Goal: Task Accomplishment & Management: Use online tool/utility

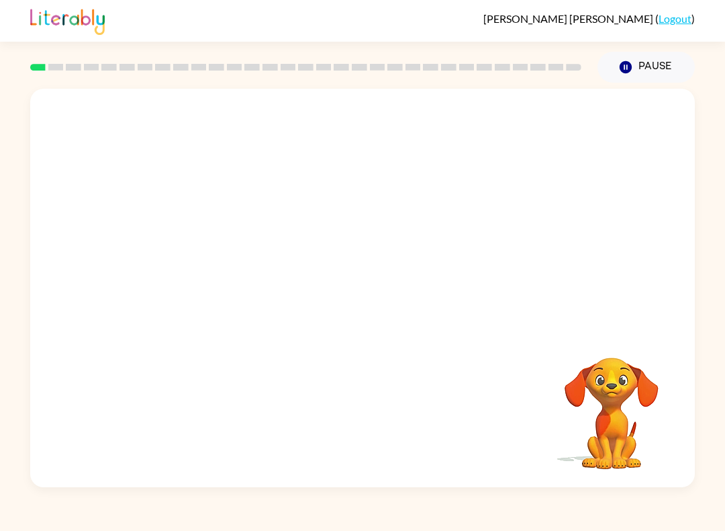
click at [670, 243] on div at bounding box center [362, 209] width 665 height 240
click at [314, 222] on video "Your browser must support playing .mp4 files to use Literably. Please try using…" at bounding box center [362, 209] width 665 height 240
click at [276, 259] on video "Your browser must support playing .mp4 files to use Literably. Please try using…" at bounding box center [362, 209] width 665 height 240
click at [484, 222] on div at bounding box center [362, 288] width 665 height 398
click at [195, 247] on div at bounding box center [362, 288] width 665 height 398
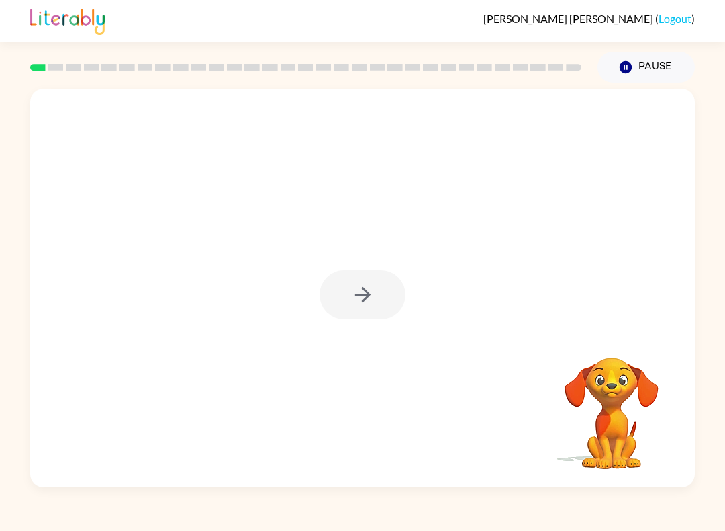
click at [47, 82] on div at bounding box center [306, 67] width 568 height 47
click at [46, 81] on div at bounding box center [306, 67] width 568 height 47
click at [42, 68] on rect at bounding box center [37, 67] width 15 height 7
click at [42, 67] on rect at bounding box center [37, 67] width 15 height 7
click at [347, 292] on button "button" at bounding box center [363, 294] width 86 height 49
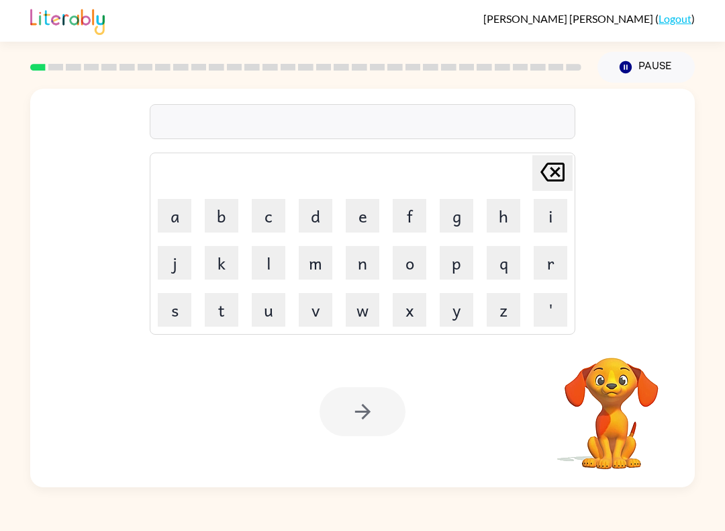
click at [175, 308] on button "s" at bounding box center [175, 310] width 34 height 34
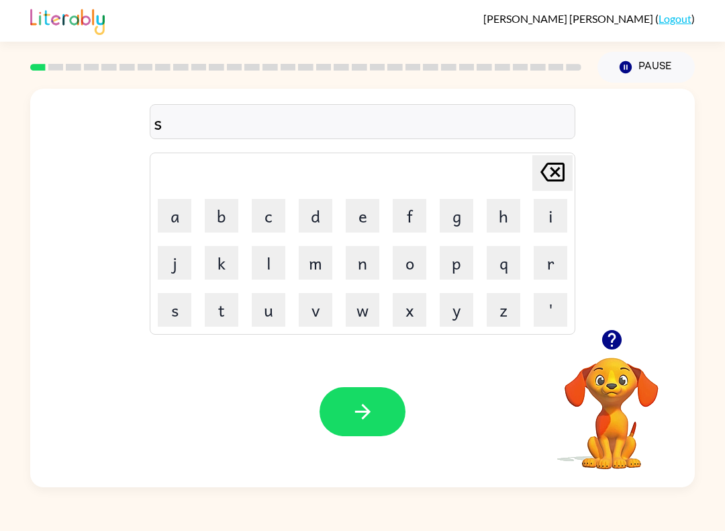
click at [509, 215] on button "h" at bounding box center [504, 216] width 34 height 34
click at [265, 313] on button "u" at bounding box center [269, 310] width 34 height 34
click at [177, 312] on button "s" at bounding box center [175, 310] width 34 height 34
click at [501, 216] on button "h" at bounding box center [504, 216] width 34 height 34
click at [393, 407] on button "button" at bounding box center [363, 411] width 86 height 49
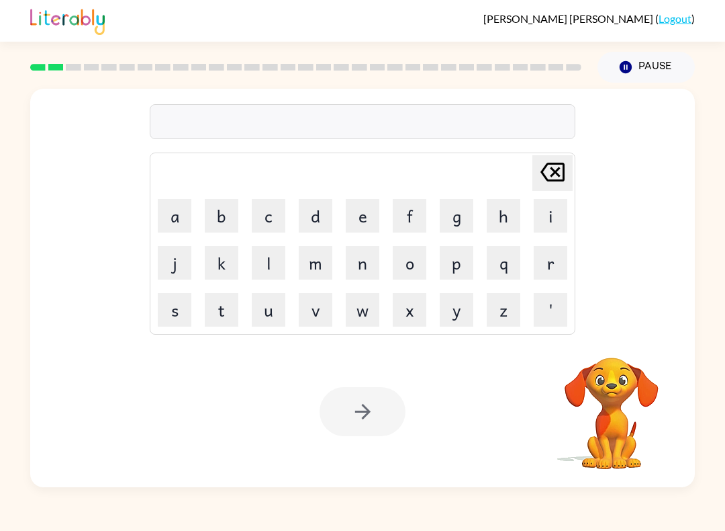
click at [182, 214] on button "a" at bounding box center [175, 216] width 34 height 34
click at [457, 265] on button "p" at bounding box center [457, 263] width 34 height 34
click at [356, 223] on button "e" at bounding box center [363, 216] width 34 height 34
click at [562, 263] on button "r" at bounding box center [551, 263] width 34 height 34
click at [562, 215] on button "i" at bounding box center [551, 216] width 34 height 34
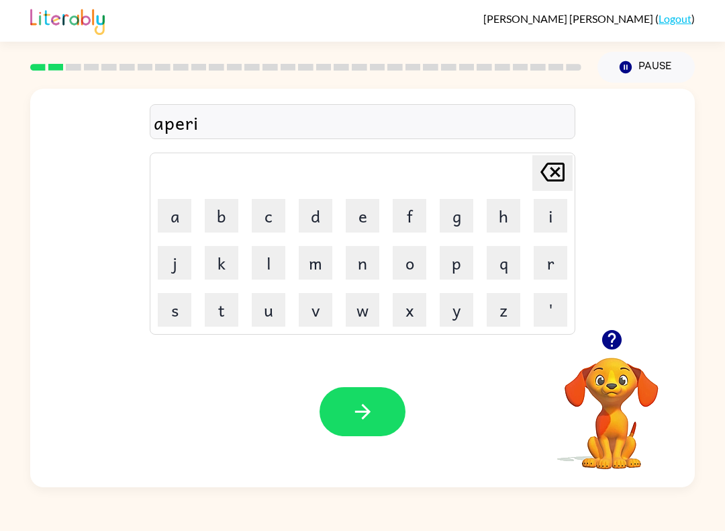
click at [369, 212] on button "e" at bounding box center [363, 216] width 34 height 34
click at [725, 66] on div "[PERSON_NAME] ( Logout ) Pause Pause aperie Delete Delete last character input …" at bounding box center [362, 265] width 725 height 531
click at [369, 275] on button "n" at bounding box center [363, 263] width 34 height 34
click at [265, 208] on button "c" at bounding box center [269, 216] width 34 height 34
click at [367, 212] on button "e" at bounding box center [363, 216] width 34 height 34
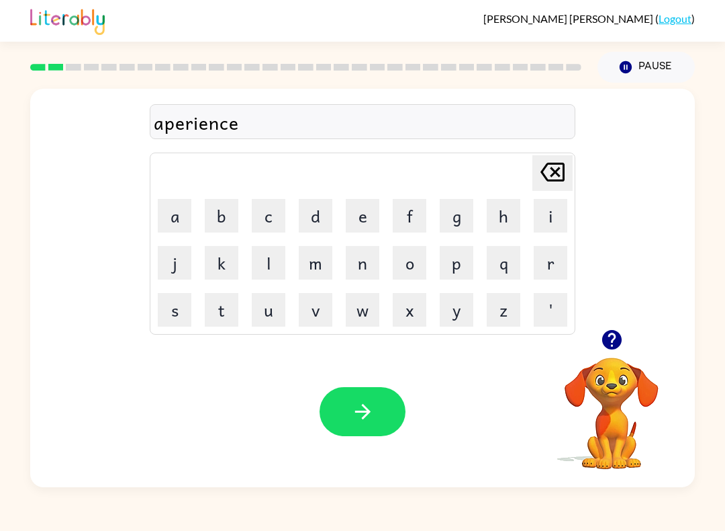
click at [177, 304] on button "s" at bounding box center [175, 310] width 34 height 34
click at [383, 431] on button "button" at bounding box center [363, 411] width 86 height 49
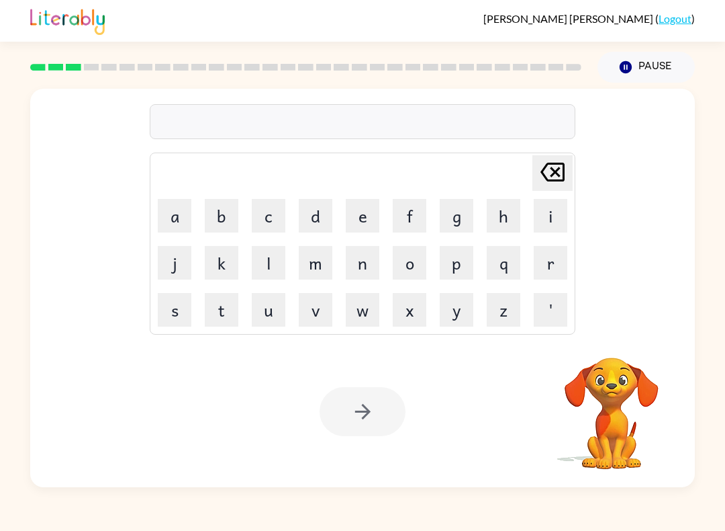
click at [556, 263] on button "r" at bounding box center [551, 263] width 34 height 34
click at [365, 204] on button "e" at bounding box center [363, 216] width 34 height 34
click at [177, 216] on button "a" at bounding box center [175, 216] width 34 height 34
click at [263, 257] on button "l" at bounding box center [269, 263] width 34 height 34
click at [557, 225] on button "i" at bounding box center [551, 216] width 34 height 34
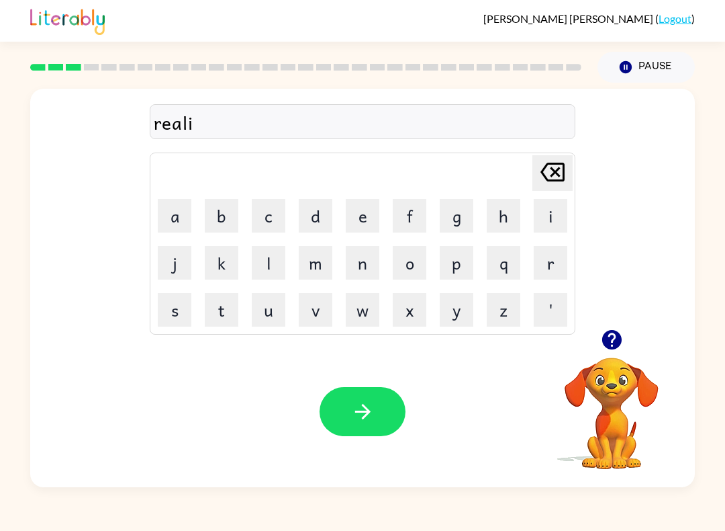
click at [214, 302] on button "t" at bounding box center [222, 310] width 34 height 34
click at [460, 306] on button "y" at bounding box center [457, 310] width 34 height 34
click at [384, 419] on button "button" at bounding box center [363, 411] width 86 height 49
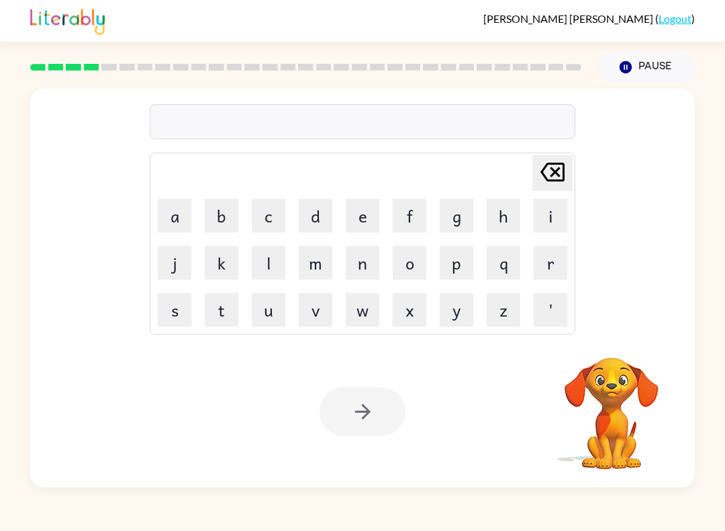
click at [349, 214] on button "e" at bounding box center [363, 216] width 34 height 34
click at [259, 255] on button "l" at bounding box center [269, 263] width 34 height 34
click at [556, 205] on button "i" at bounding box center [551, 216] width 34 height 34
click at [309, 258] on button "m" at bounding box center [316, 263] width 34 height 34
click at [552, 208] on button "i" at bounding box center [551, 216] width 34 height 34
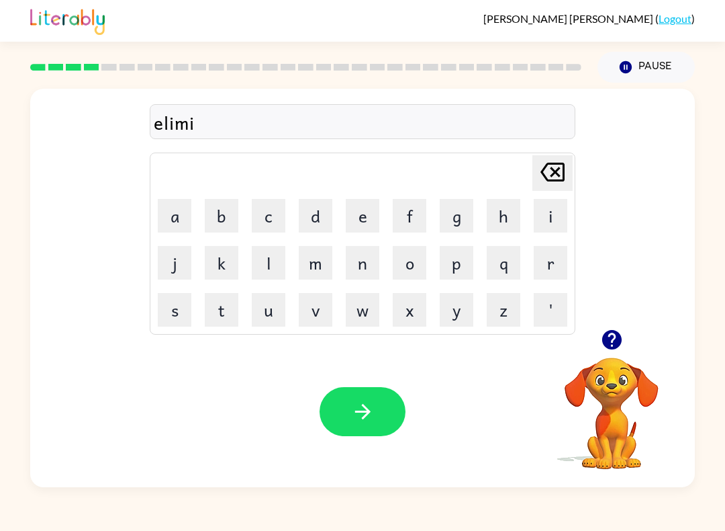
click at [371, 259] on button "n" at bounding box center [363, 263] width 34 height 34
click at [179, 217] on button "a" at bounding box center [175, 216] width 34 height 34
click at [361, 222] on button "e" at bounding box center [363, 216] width 34 height 34
click at [561, 178] on icon "[PERSON_NAME] last character input" at bounding box center [553, 172] width 32 height 32
click at [220, 299] on button "t" at bounding box center [222, 310] width 34 height 34
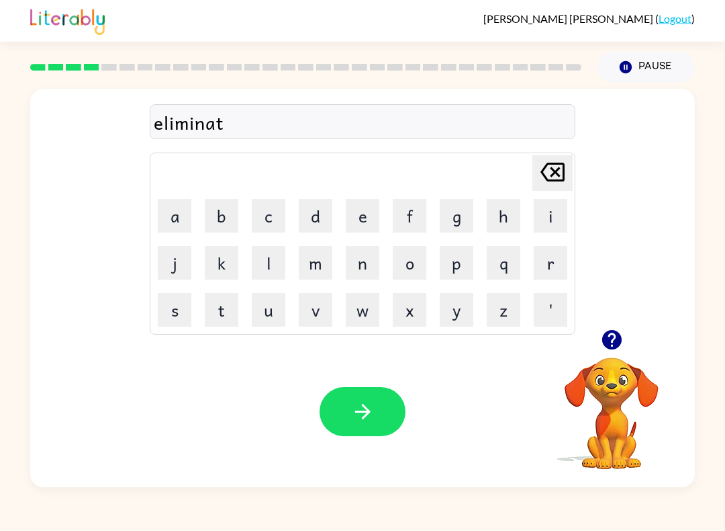
click at [362, 210] on button "e" at bounding box center [363, 216] width 34 height 34
click at [381, 421] on button "button" at bounding box center [363, 411] width 86 height 49
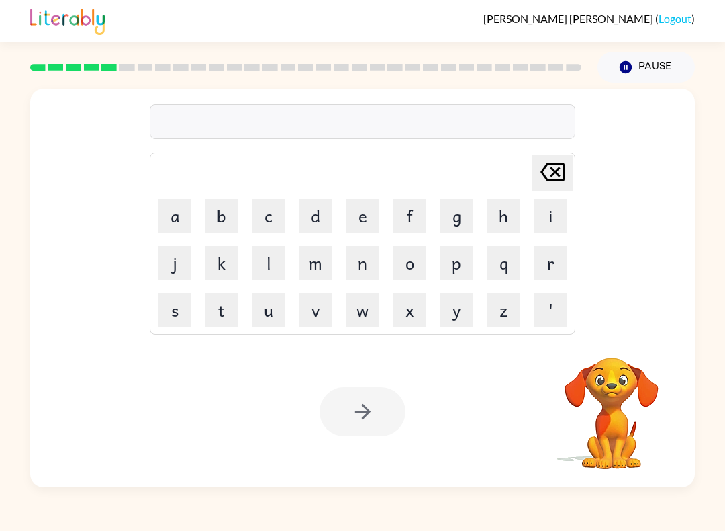
click at [311, 207] on button "d" at bounding box center [316, 216] width 34 height 34
click at [257, 300] on button "u" at bounding box center [269, 310] width 34 height 34
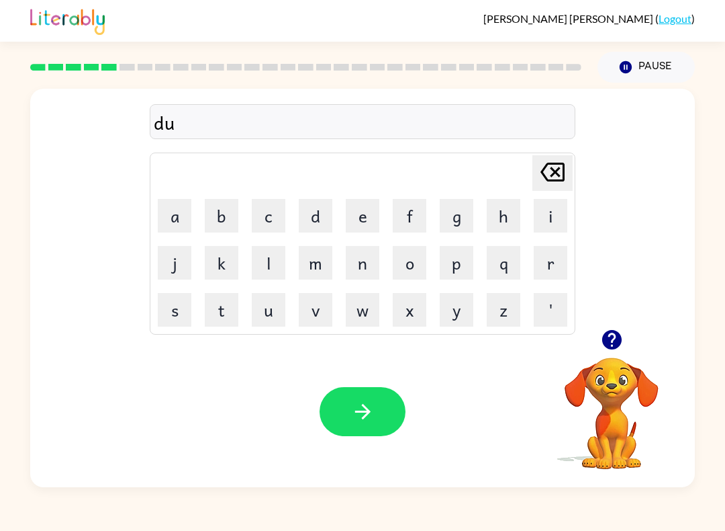
click at [465, 257] on button "p" at bounding box center [457, 263] width 34 height 34
click at [265, 253] on button "l" at bounding box center [269, 263] width 34 height 34
click at [560, 217] on button "i" at bounding box center [551, 216] width 34 height 34
click at [261, 210] on button "c" at bounding box center [269, 216] width 34 height 34
click at [181, 208] on button "a" at bounding box center [175, 216] width 34 height 34
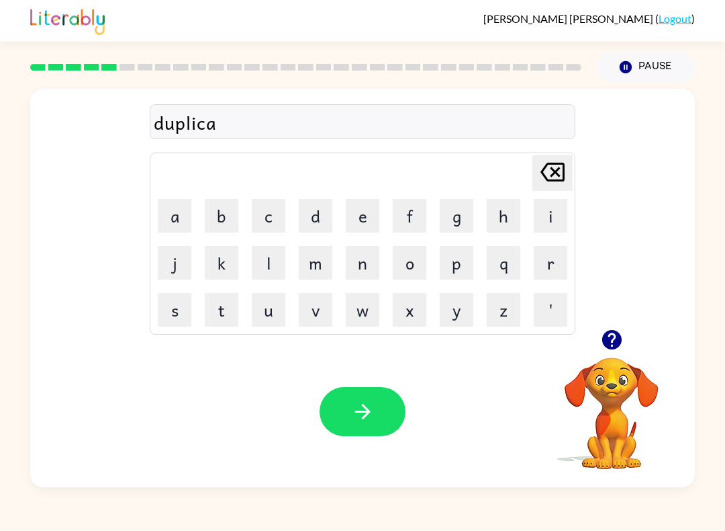
click at [220, 299] on button "t" at bounding box center [222, 310] width 34 height 34
click at [369, 210] on button "e" at bounding box center [363, 216] width 34 height 34
click at [337, 411] on button "button" at bounding box center [363, 411] width 86 height 49
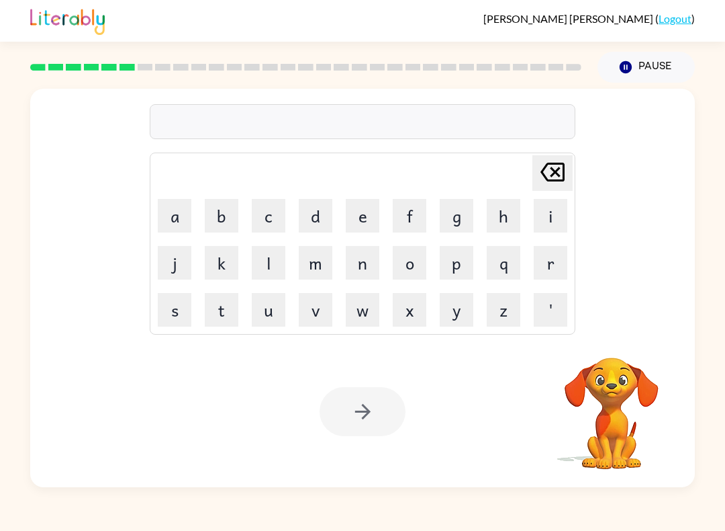
click at [300, 312] on button "v" at bounding box center [316, 310] width 34 height 34
click at [185, 214] on button "a" at bounding box center [175, 216] width 34 height 34
click at [255, 204] on button "c" at bounding box center [269, 216] width 34 height 34
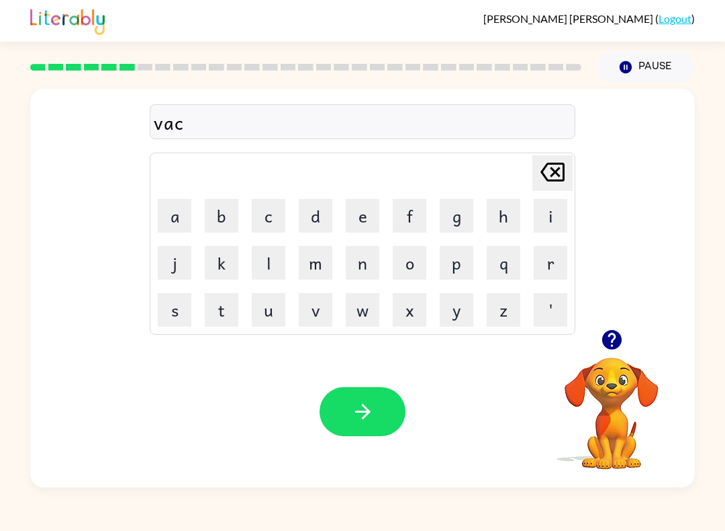
click at [174, 206] on button "a" at bounding box center [175, 216] width 34 height 34
click at [221, 306] on button "t" at bounding box center [222, 310] width 34 height 34
click at [554, 220] on button "i" at bounding box center [551, 216] width 34 height 34
click at [419, 267] on button "o" at bounding box center [410, 263] width 34 height 34
click at [374, 271] on button "n" at bounding box center [363, 263] width 34 height 34
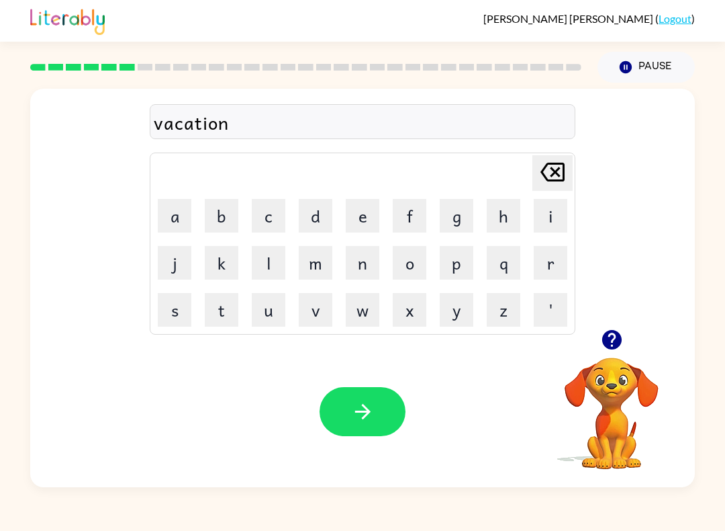
click at [400, 425] on button "button" at bounding box center [363, 411] width 86 height 49
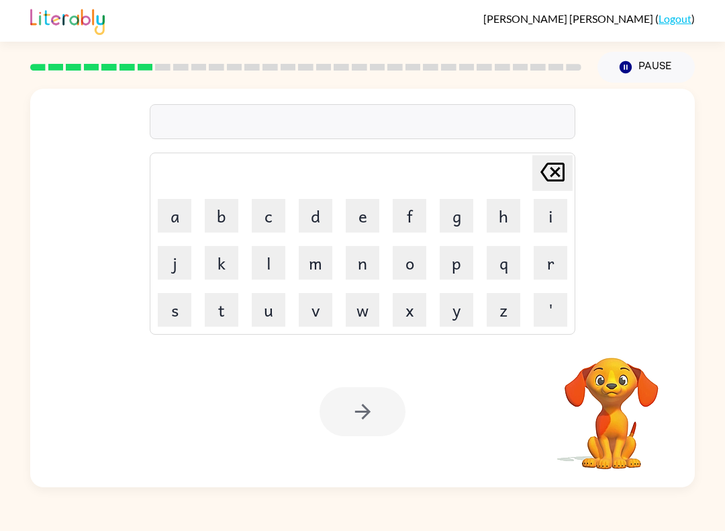
click at [470, 255] on button "p" at bounding box center [457, 263] width 34 height 34
click at [265, 312] on button "u" at bounding box center [269, 310] width 34 height 34
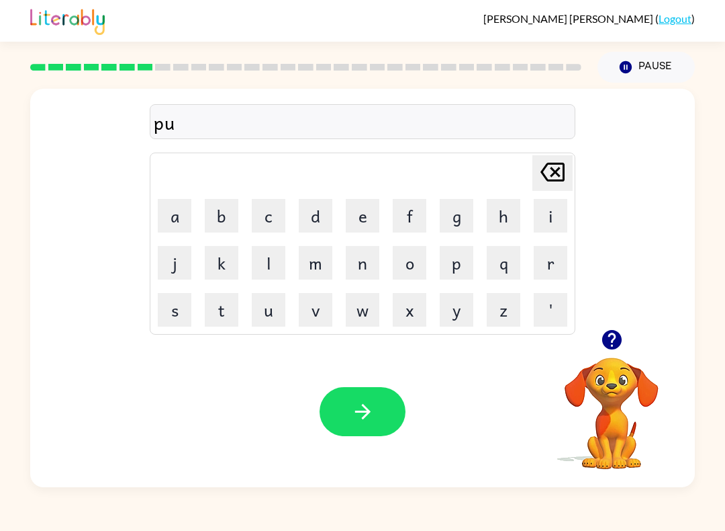
click at [302, 220] on button "d" at bounding box center [316, 216] width 34 height 34
click at [314, 209] on button "d" at bounding box center [316, 216] width 34 height 34
click at [257, 259] on button "l" at bounding box center [269, 263] width 34 height 34
click at [364, 224] on button "e" at bounding box center [363, 216] width 34 height 34
click at [359, 402] on icon "button" at bounding box center [363, 412] width 24 height 24
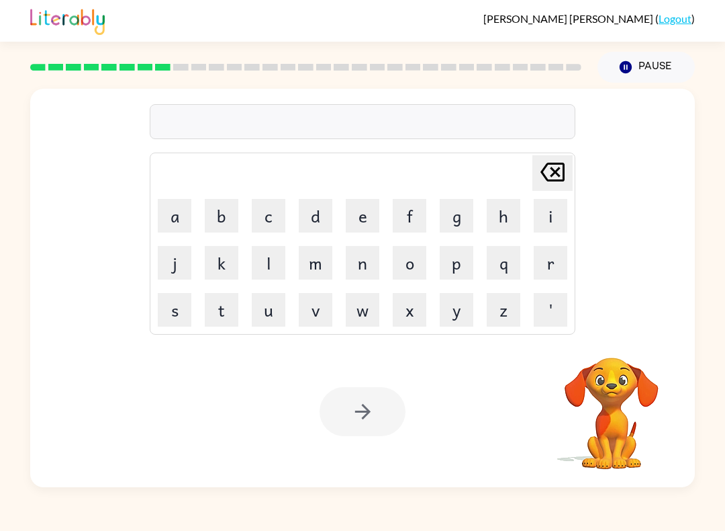
click at [462, 257] on button "p" at bounding box center [457, 263] width 34 height 34
click at [184, 220] on button "a" at bounding box center [175, 216] width 34 height 34
click at [565, 257] on button "r" at bounding box center [551, 263] width 34 height 34
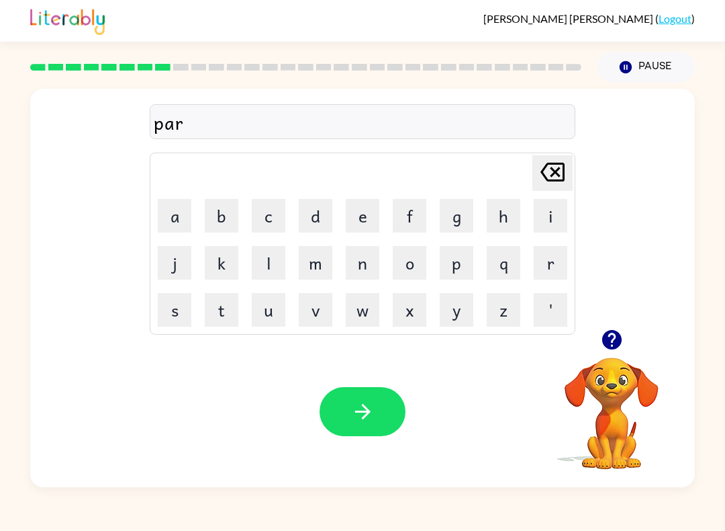
click at [219, 297] on button "t" at bounding box center [222, 310] width 34 height 34
click at [566, 215] on button "i" at bounding box center [551, 216] width 34 height 34
click at [265, 206] on button "c" at bounding box center [269, 216] width 34 height 34
click at [260, 253] on button "l" at bounding box center [269, 263] width 34 height 34
click at [353, 226] on button "e" at bounding box center [363, 216] width 34 height 34
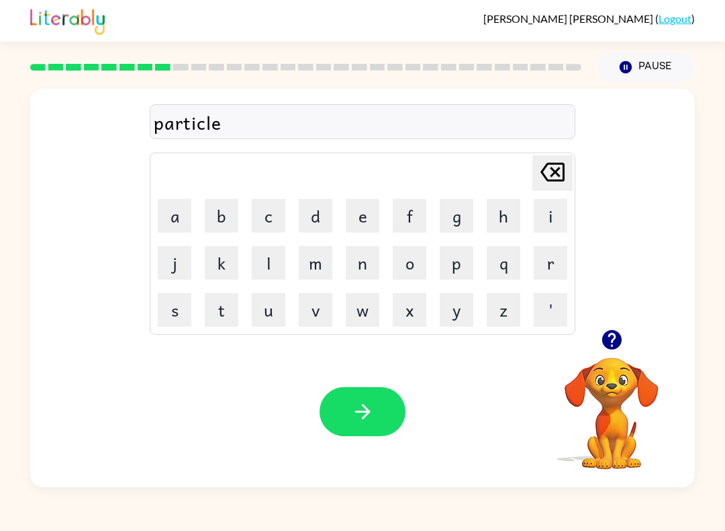
click at [376, 419] on button "button" at bounding box center [363, 411] width 86 height 49
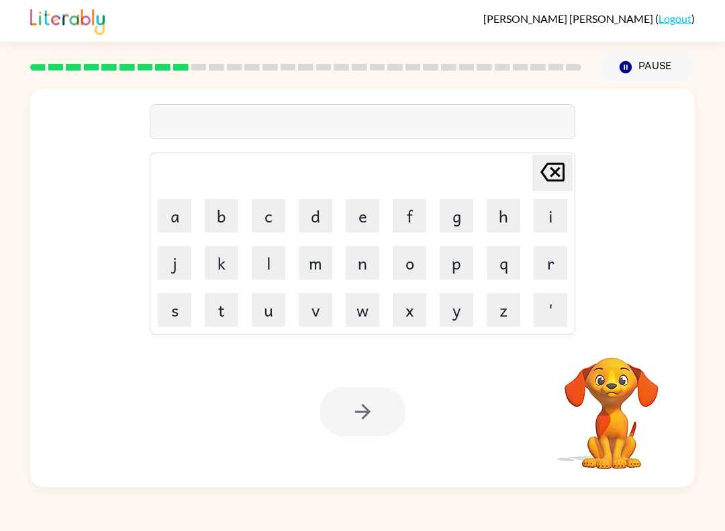
click at [564, 261] on button "r" at bounding box center [551, 263] width 34 height 34
click at [349, 210] on button "e" at bounding box center [363, 216] width 34 height 34
click at [255, 207] on button "c" at bounding box center [269, 216] width 34 height 34
click at [179, 212] on button "a" at bounding box center [175, 216] width 34 height 34
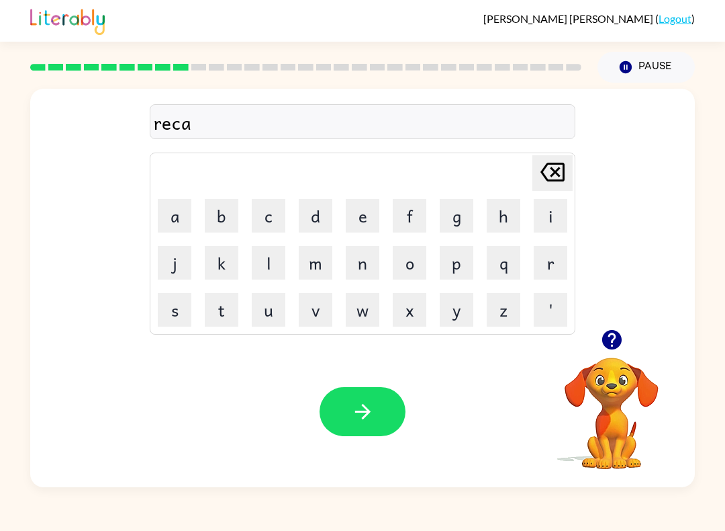
click at [465, 267] on button "p" at bounding box center [457, 263] width 34 height 34
click at [263, 217] on button "c" at bounding box center [269, 216] width 34 height 34
click at [519, 225] on button "h" at bounding box center [504, 216] width 34 height 34
click at [255, 297] on button "u" at bounding box center [269, 310] width 34 height 34
click at [551, 266] on button "r" at bounding box center [551, 263] width 34 height 34
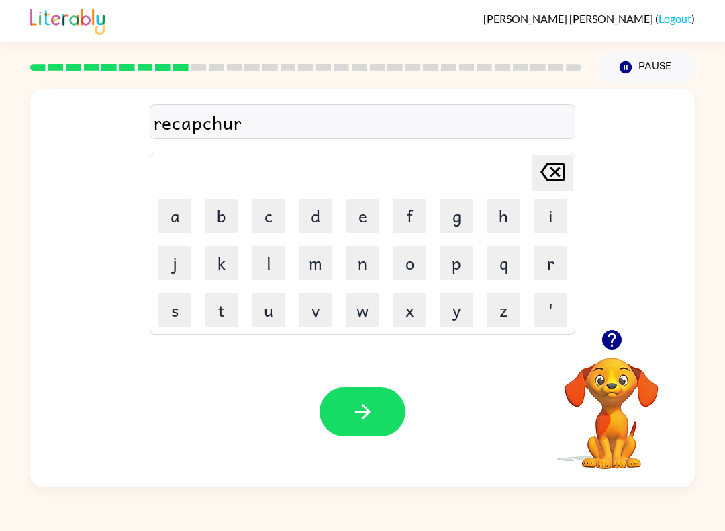
click at [354, 212] on button "e" at bounding box center [363, 216] width 34 height 34
click at [335, 419] on button "button" at bounding box center [363, 411] width 86 height 49
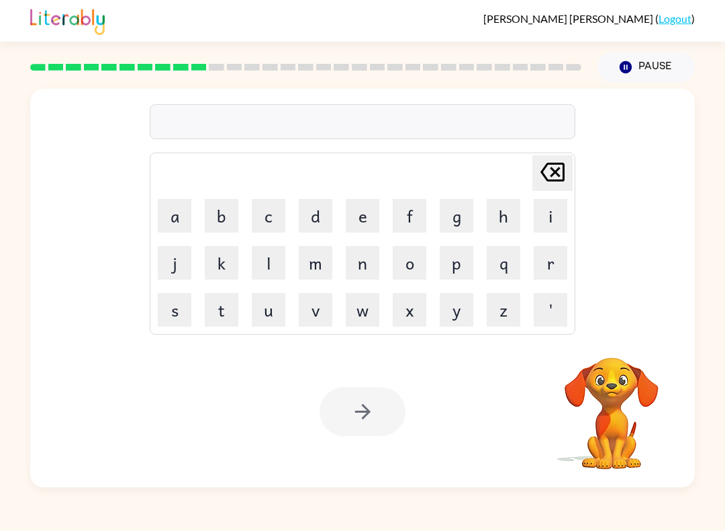
click at [202, 183] on td "[PERSON_NAME] last character input" at bounding box center [363, 172] width 422 height 37
click at [463, 253] on button "p" at bounding box center [457, 263] width 34 height 34
click at [561, 259] on button "r" at bounding box center [551, 263] width 34 height 34
click at [349, 207] on button "e" at bounding box center [363, 216] width 34 height 34
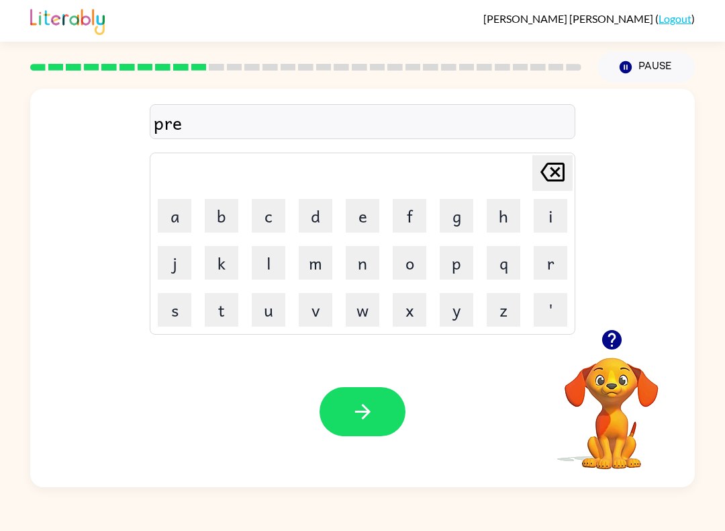
click at [177, 300] on button "s" at bounding box center [175, 310] width 34 height 34
click at [262, 206] on button "c" at bounding box center [269, 216] width 34 height 34
click at [514, 216] on button "h" at bounding box center [504, 216] width 34 height 34
click at [414, 271] on button "o" at bounding box center [410, 263] width 34 height 34
click at [413, 271] on button "o" at bounding box center [410, 263] width 34 height 34
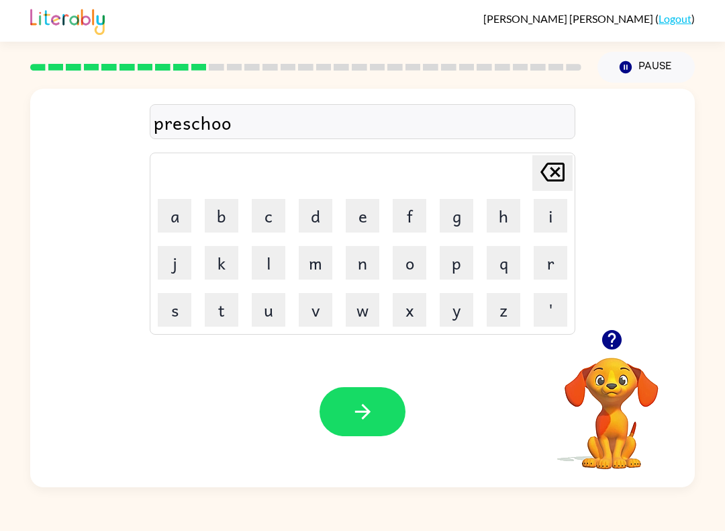
click at [262, 251] on button "l" at bounding box center [269, 263] width 34 height 34
click at [401, 414] on button "button" at bounding box center [363, 411] width 86 height 49
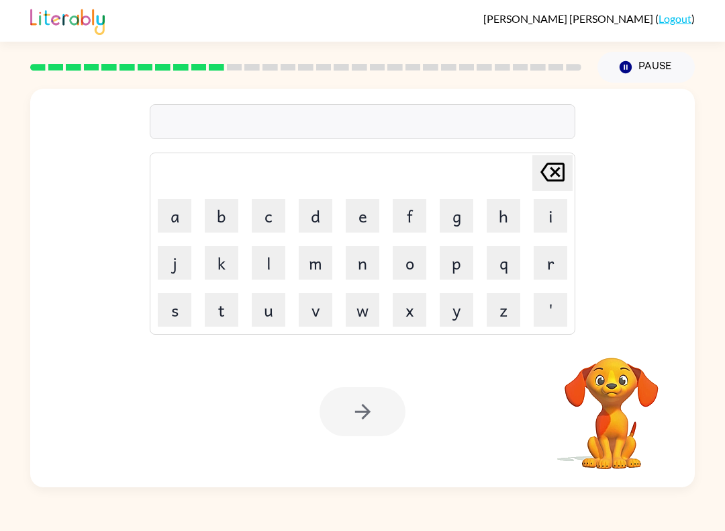
click at [263, 209] on button "c" at bounding box center [269, 216] width 34 height 34
click at [560, 266] on button "r" at bounding box center [551, 263] width 34 height 34
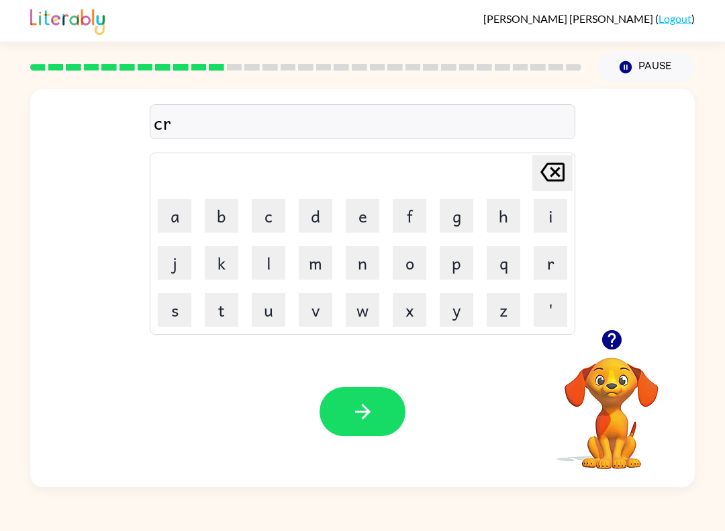
click at [177, 219] on button "a" at bounding box center [175, 216] width 34 height 34
click at [315, 316] on button "v" at bounding box center [316, 310] width 34 height 34
click at [367, 212] on button "e" at bounding box center [363, 216] width 34 height 34
click at [322, 206] on button "d" at bounding box center [316, 216] width 34 height 34
click at [347, 408] on button "button" at bounding box center [363, 411] width 86 height 49
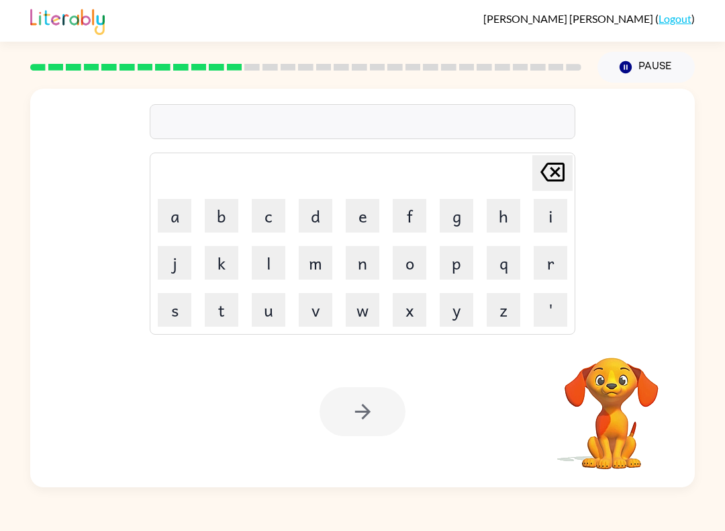
click at [306, 212] on button "d" at bounding box center [316, 216] width 34 height 34
click at [556, 203] on button "i" at bounding box center [551, 216] width 34 height 34
click at [267, 212] on button "c" at bounding box center [269, 216] width 34 height 34
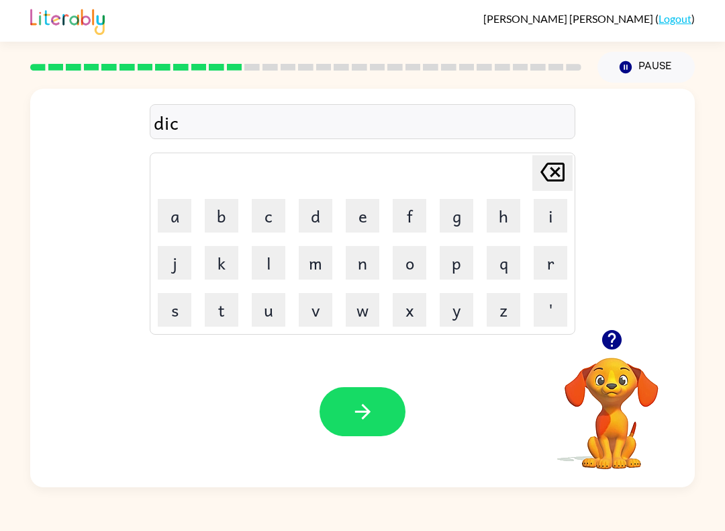
click at [222, 314] on button "t" at bounding box center [222, 310] width 34 height 34
click at [177, 218] on button "a" at bounding box center [175, 216] width 34 height 34
click at [226, 302] on button "t" at bounding box center [222, 310] width 34 height 34
click at [372, 204] on button "e" at bounding box center [363, 216] width 34 height 34
click at [384, 405] on button "button" at bounding box center [363, 411] width 86 height 49
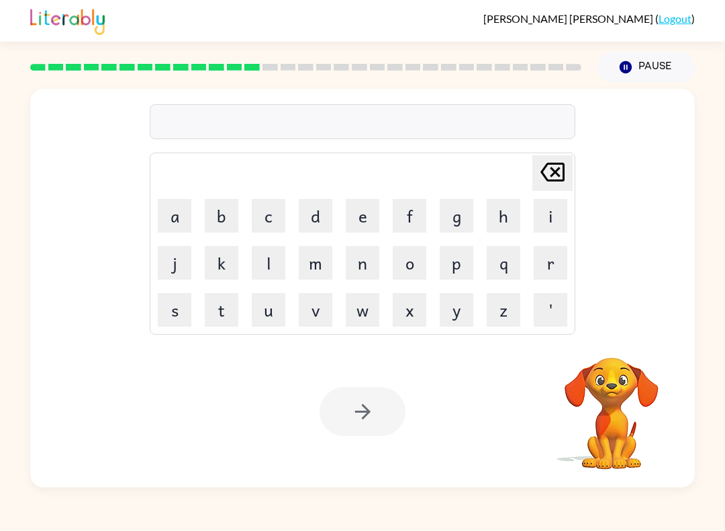
click at [464, 257] on button "p" at bounding box center [457, 263] width 34 height 34
click at [176, 212] on button "a" at bounding box center [175, 216] width 34 height 34
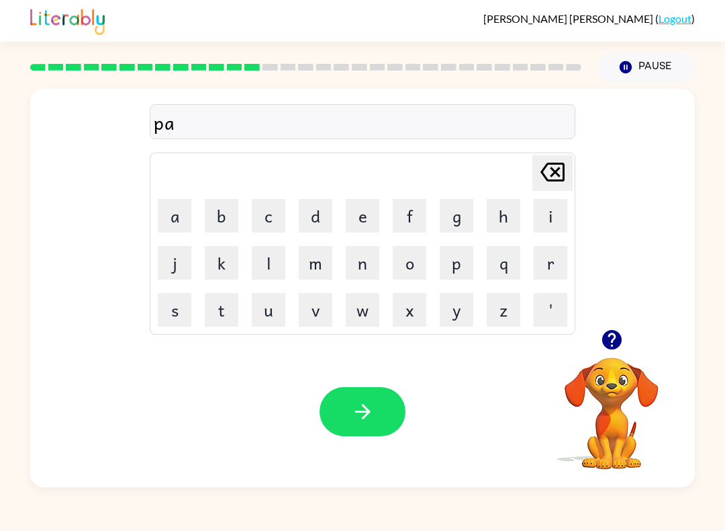
click at [463, 312] on button "y" at bounding box center [457, 310] width 34 height 34
click at [310, 263] on button "m" at bounding box center [316, 263] width 34 height 34
click at [360, 216] on button "e" at bounding box center [363, 216] width 34 height 34
click at [377, 255] on button "n" at bounding box center [363, 263] width 34 height 34
click at [220, 302] on button "t" at bounding box center [222, 310] width 34 height 34
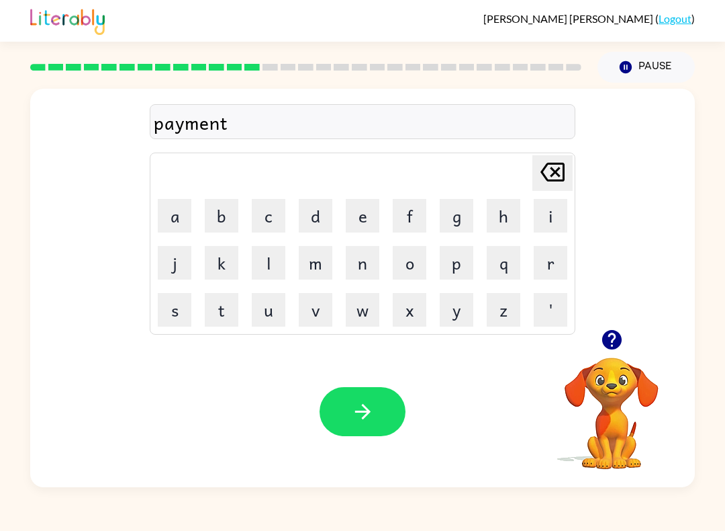
click at [400, 419] on button "button" at bounding box center [363, 411] width 86 height 49
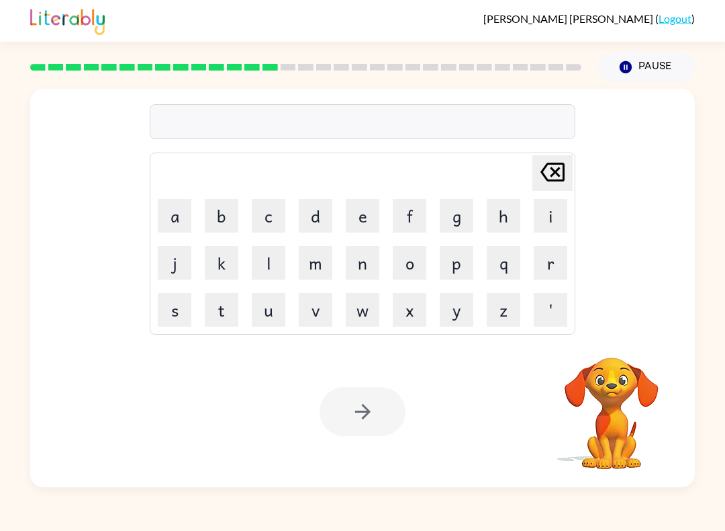
click at [295, 255] on td "m" at bounding box center [316, 263] width 46 height 46
click at [310, 263] on button "m" at bounding box center [316, 263] width 34 height 34
click at [171, 203] on button "a" at bounding box center [175, 216] width 34 height 34
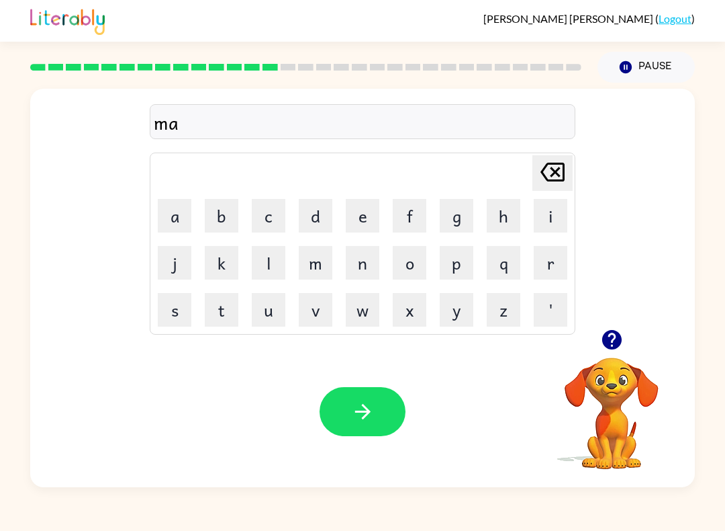
click at [458, 308] on button "y" at bounding box center [457, 310] width 34 height 34
click at [255, 310] on button "u" at bounding box center [269, 310] width 34 height 34
click at [551, 265] on button "r" at bounding box center [551, 263] width 34 height 34
click at [357, 219] on button "e" at bounding box center [363, 216] width 34 height 34
click at [560, 169] on icon "[PERSON_NAME] last character input" at bounding box center [553, 172] width 32 height 32
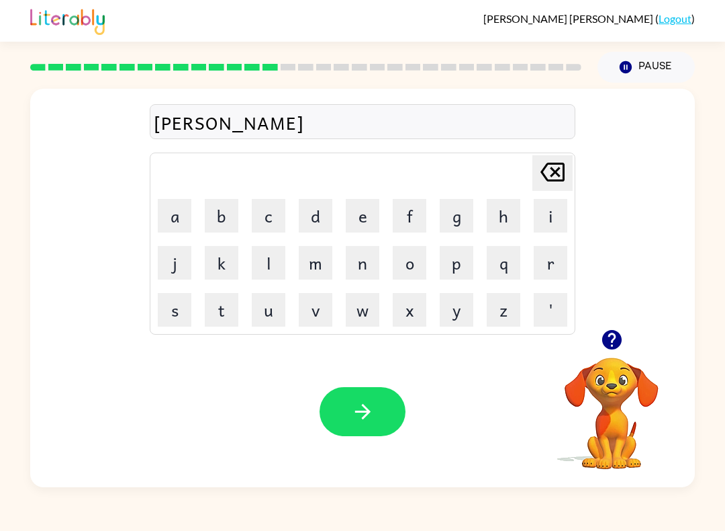
click at [560, 169] on icon "[PERSON_NAME] last character input" at bounding box center [553, 172] width 32 height 32
click at [561, 167] on icon "[PERSON_NAME] last character input" at bounding box center [553, 172] width 32 height 32
click at [275, 312] on button "u" at bounding box center [269, 310] width 34 height 34
click at [560, 265] on button "r" at bounding box center [551, 263] width 34 height 34
click at [332, 216] on button "d" at bounding box center [316, 216] width 34 height 34
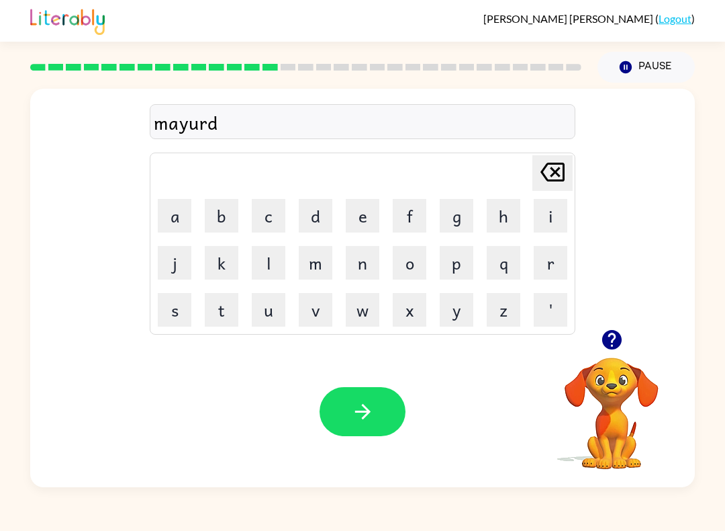
click at [564, 174] on icon at bounding box center [553, 172] width 24 height 19
click at [364, 208] on button "e" at bounding box center [363, 216] width 34 height 34
click at [356, 406] on icon "button" at bounding box center [363, 412] width 24 height 24
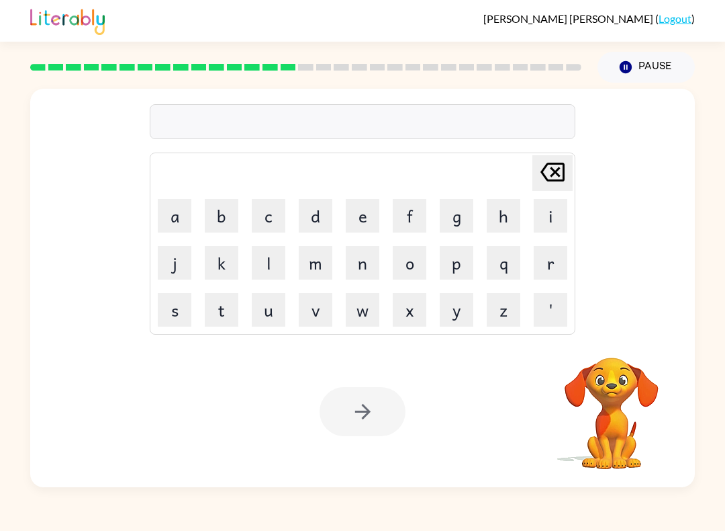
click at [171, 305] on button "s" at bounding box center [175, 310] width 34 height 34
click at [472, 257] on button "p" at bounding box center [457, 263] width 34 height 34
click at [175, 220] on button "a" at bounding box center [175, 216] width 34 height 34
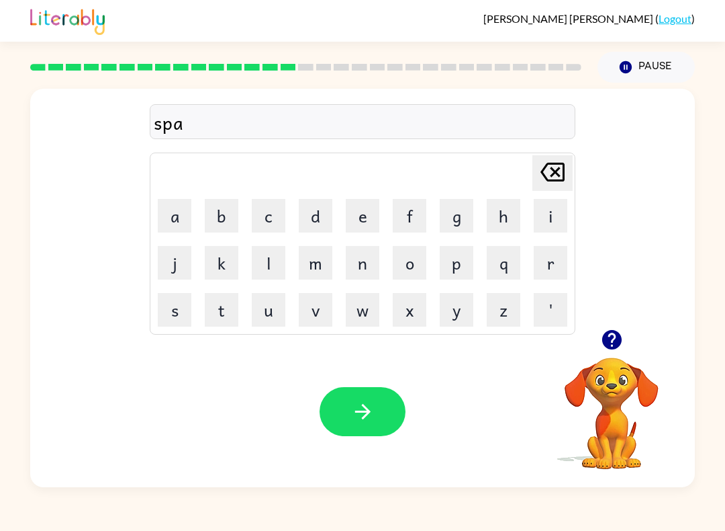
click at [548, 252] on button "r" at bounding box center [551, 263] width 34 height 34
click at [215, 255] on button "k" at bounding box center [222, 263] width 34 height 34
click at [393, 410] on button "button" at bounding box center [363, 411] width 86 height 49
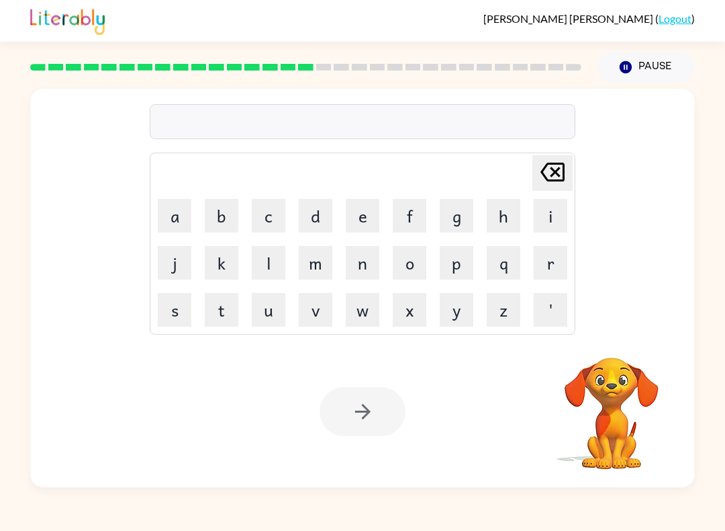
click at [457, 259] on button "p" at bounding box center [457, 263] width 34 height 34
click at [177, 215] on button "a" at bounding box center [175, 216] width 34 height 34
click at [253, 255] on button "l" at bounding box center [269, 263] width 34 height 34
click at [392, 407] on div at bounding box center [363, 411] width 86 height 49
click at [400, 405] on button "button" at bounding box center [363, 411] width 86 height 49
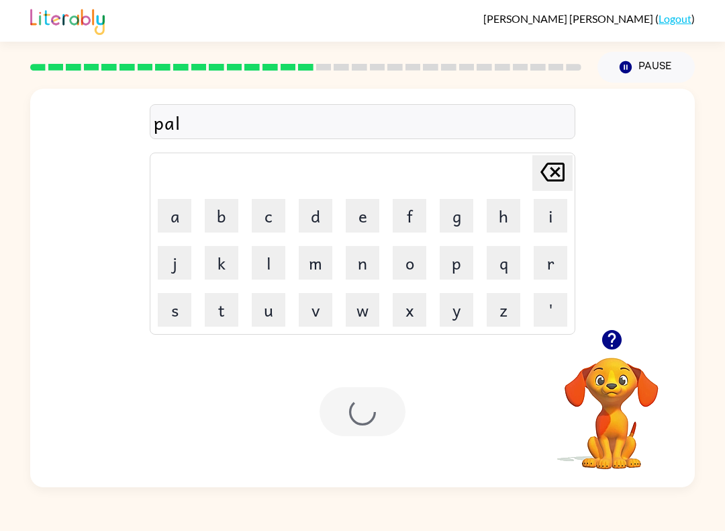
click at [402, 408] on div at bounding box center [363, 411] width 86 height 49
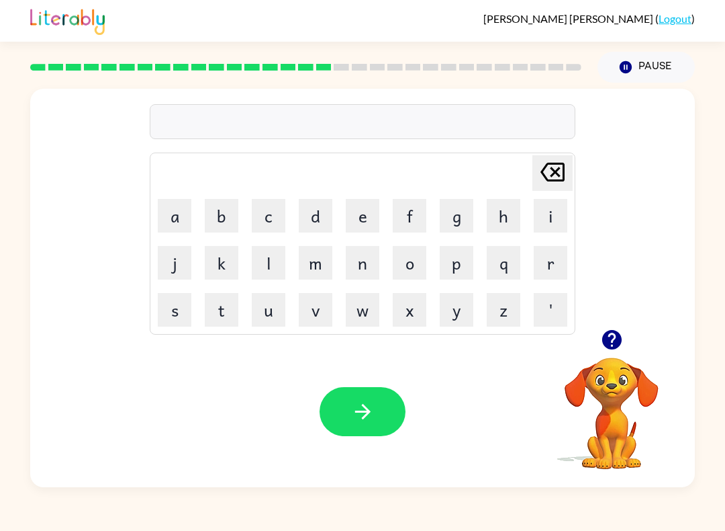
click at [181, 298] on button "s" at bounding box center [175, 310] width 34 height 34
click at [455, 267] on button "p" at bounding box center [457, 263] width 34 height 34
click at [541, 227] on button "i" at bounding box center [551, 216] width 34 height 34
click at [361, 259] on button "n" at bounding box center [363, 263] width 34 height 34
click at [360, 259] on button "n" at bounding box center [363, 263] width 34 height 34
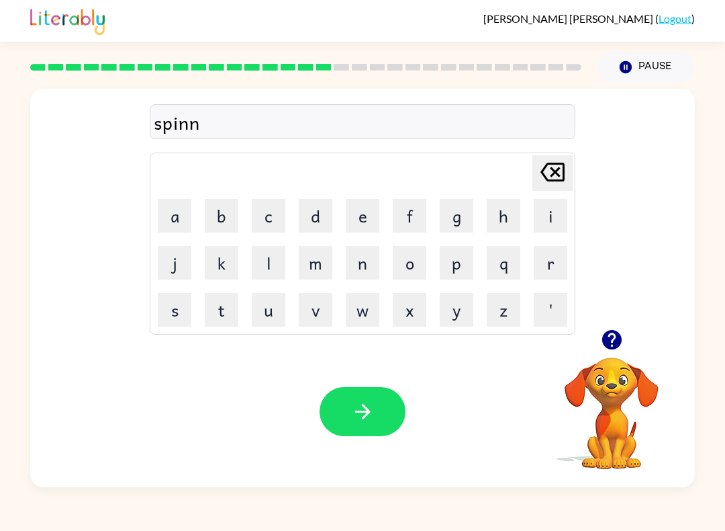
click at [553, 202] on button "i" at bounding box center [551, 216] width 34 height 34
click at [357, 274] on button "n" at bounding box center [363, 263] width 34 height 34
click at [508, 267] on button "q" at bounding box center [504, 263] width 34 height 34
click at [563, 167] on icon at bounding box center [553, 172] width 24 height 19
click at [484, 208] on td "h" at bounding box center [504, 216] width 46 height 46
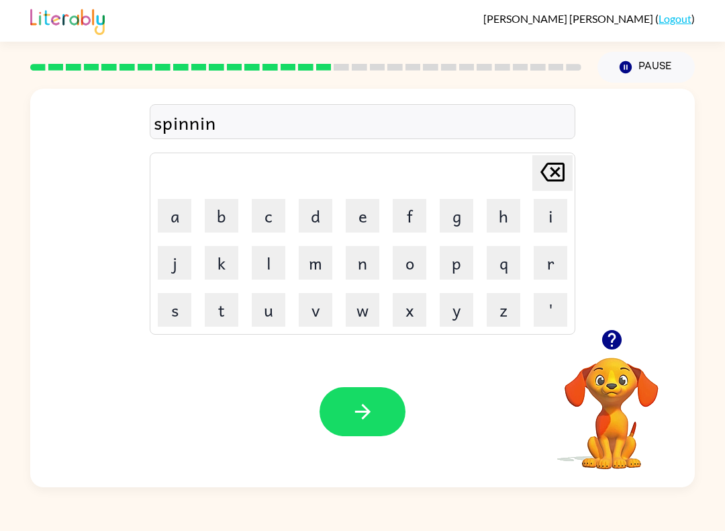
click at [464, 212] on button "g" at bounding box center [457, 216] width 34 height 34
click at [397, 405] on button "button" at bounding box center [363, 411] width 86 height 49
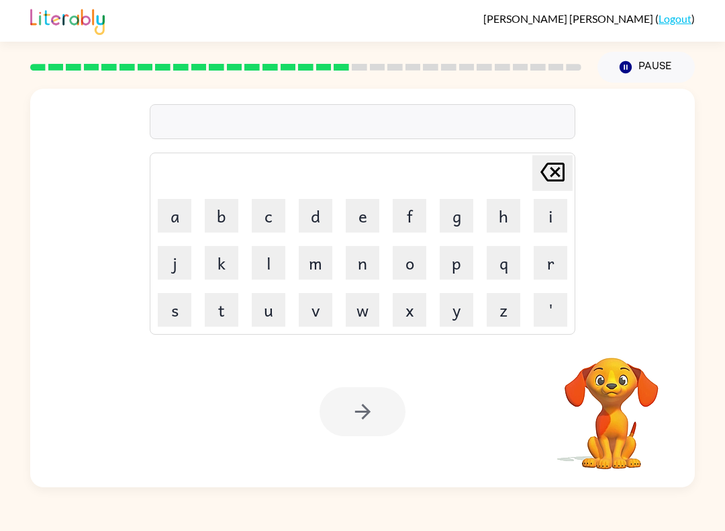
click at [469, 202] on button "g" at bounding box center [457, 216] width 34 height 34
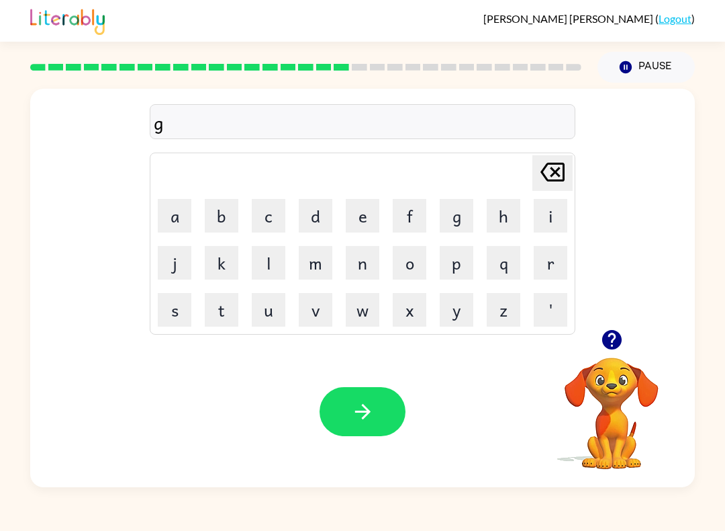
click at [549, 263] on button "r" at bounding box center [551, 263] width 34 height 34
click at [275, 302] on button "u" at bounding box center [269, 310] width 34 height 34
click at [308, 265] on button "m" at bounding box center [316, 263] width 34 height 34
click at [475, 241] on td "p" at bounding box center [457, 263] width 46 height 46
click at [461, 258] on button "p" at bounding box center [457, 263] width 34 height 34
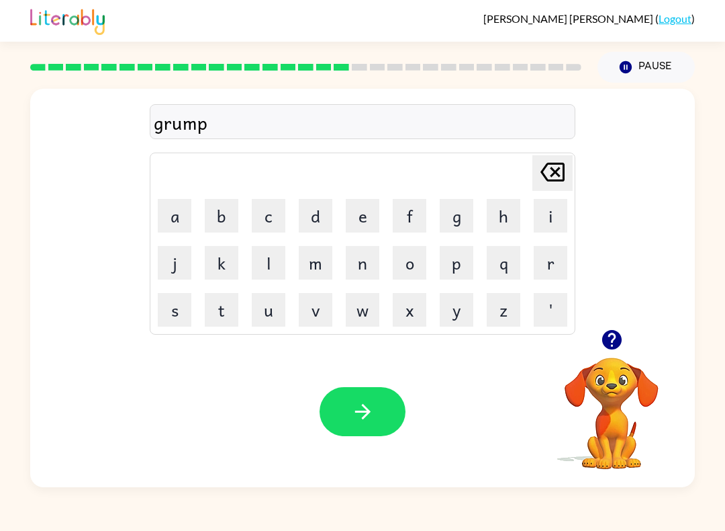
click at [554, 220] on button "i" at bounding box center [551, 216] width 34 height 34
click at [347, 208] on button "e" at bounding box center [363, 216] width 34 height 34
click at [181, 306] on button "s" at bounding box center [175, 310] width 34 height 34
click at [223, 307] on button "t" at bounding box center [222, 310] width 34 height 34
click at [399, 420] on button "button" at bounding box center [363, 411] width 86 height 49
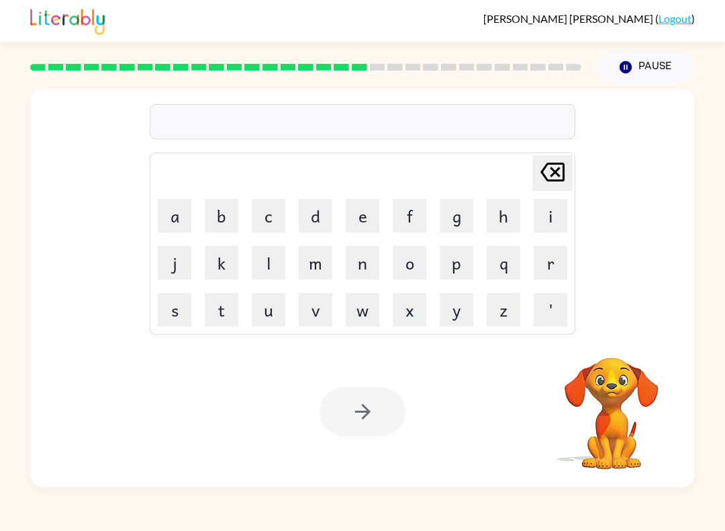
click at [563, 213] on button "i" at bounding box center [551, 216] width 34 height 34
click at [367, 267] on button "n" at bounding box center [363, 263] width 34 height 34
click at [257, 210] on button "c" at bounding box center [269, 216] width 34 height 34
click at [563, 264] on button "r" at bounding box center [551, 263] width 34 height 34
click at [361, 210] on button "e" at bounding box center [363, 216] width 34 height 34
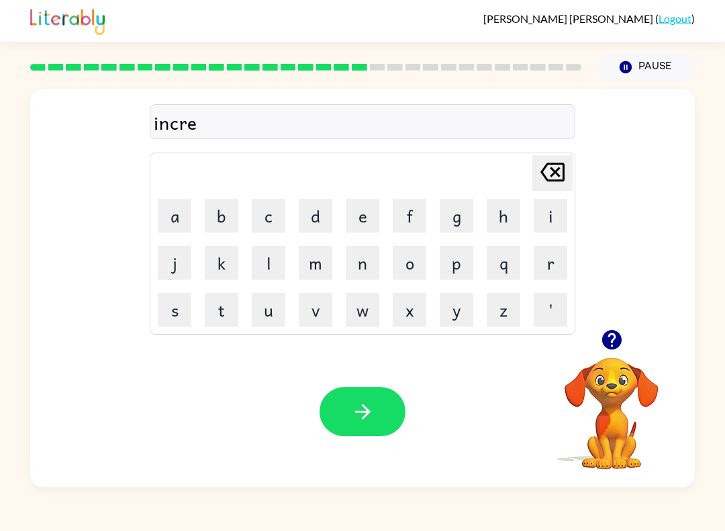
click at [305, 206] on button "d" at bounding box center [316, 216] width 34 height 34
click at [557, 214] on button "i" at bounding box center [551, 216] width 34 height 34
click at [226, 211] on button "b" at bounding box center [222, 216] width 34 height 34
click at [255, 253] on button "l" at bounding box center [269, 263] width 34 height 34
click at [365, 218] on button "e" at bounding box center [363, 216] width 34 height 34
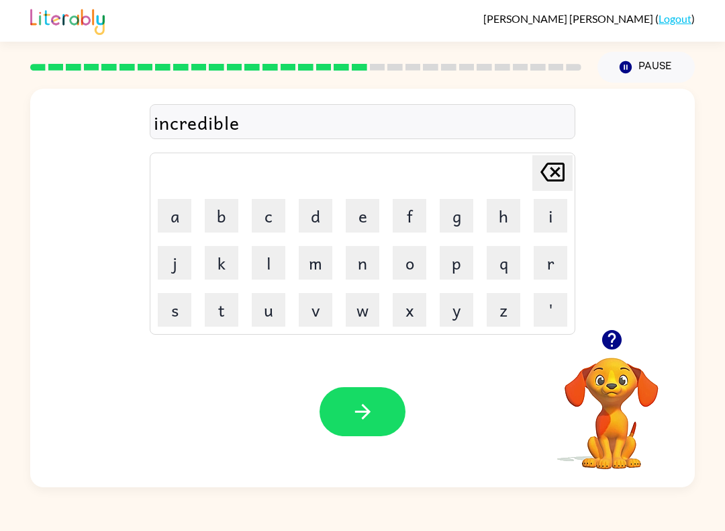
click at [358, 421] on icon "button" at bounding box center [363, 412] width 24 height 24
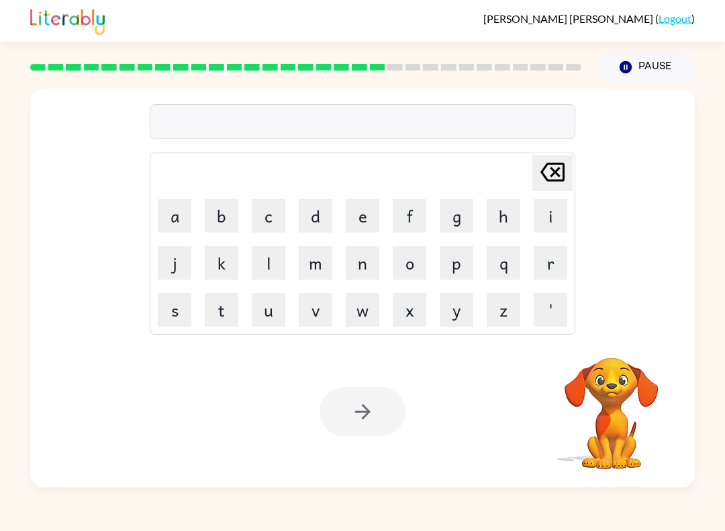
click at [271, 256] on button "l" at bounding box center [269, 263] width 34 height 34
click at [562, 213] on button "i" at bounding box center [551, 216] width 34 height 34
click at [179, 302] on button "s" at bounding box center [175, 310] width 34 height 34
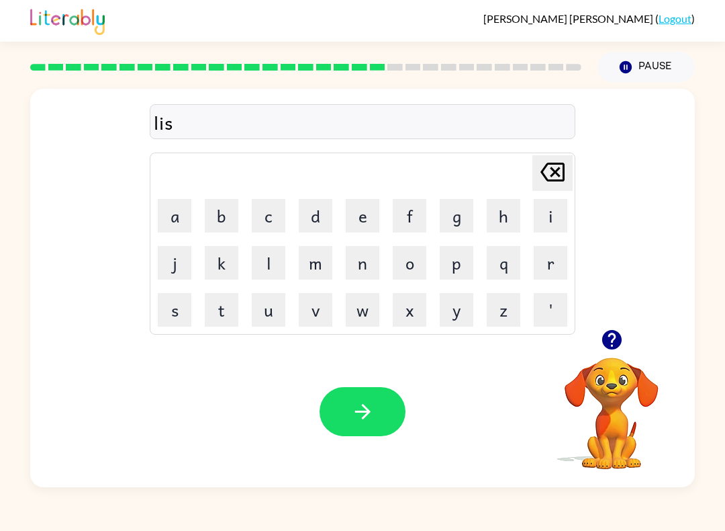
click at [210, 301] on button "t" at bounding box center [222, 310] width 34 height 34
click at [377, 207] on button "e" at bounding box center [363, 216] width 34 height 34
click at [370, 263] on button "n" at bounding box center [363, 263] width 34 height 34
click at [376, 218] on button "e" at bounding box center [363, 216] width 34 height 34
click at [331, 214] on button "d" at bounding box center [316, 216] width 34 height 34
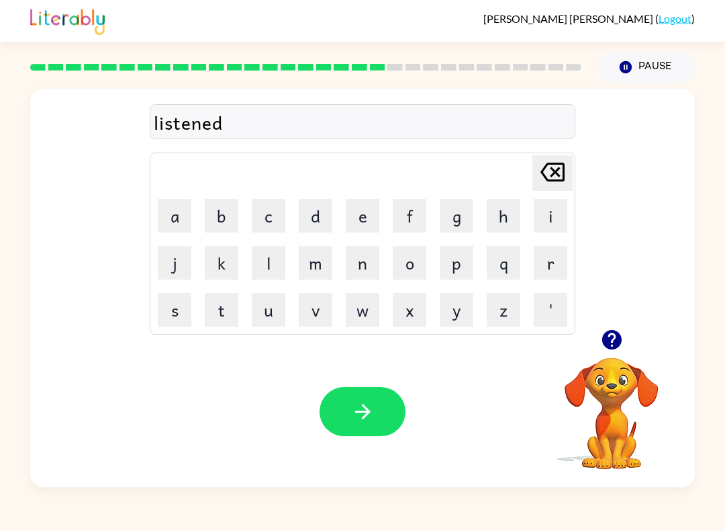
click at [373, 414] on icon "button" at bounding box center [363, 412] width 24 height 24
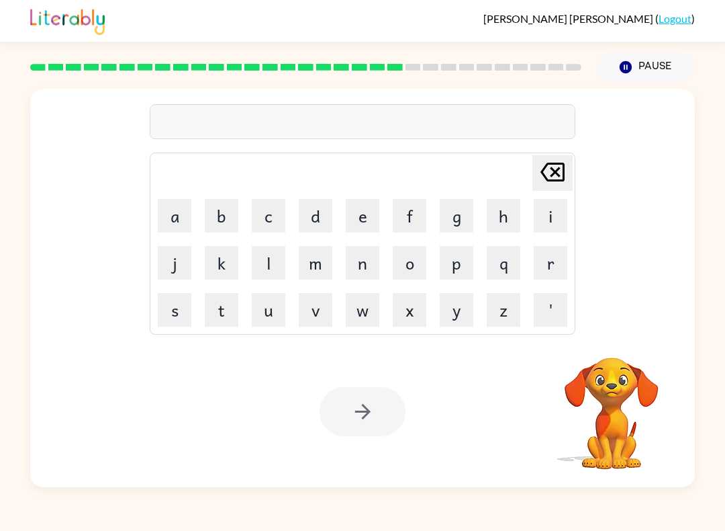
click at [318, 202] on button "d" at bounding box center [316, 216] width 34 height 34
click at [566, 157] on icon "[PERSON_NAME] last character input" at bounding box center [553, 172] width 32 height 32
click at [370, 263] on button "n" at bounding box center [363, 263] width 34 height 34
click at [422, 260] on button "o" at bounding box center [410, 263] width 34 height 34
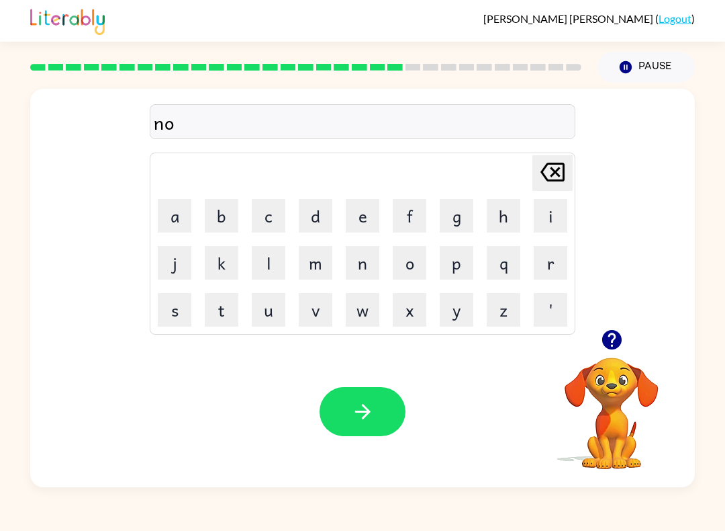
click at [554, 216] on button "i" at bounding box center [551, 216] width 34 height 34
click at [369, 266] on button "n" at bounding box center [363, 263] width 34 height 34
click at [179, 208] on button "a" at bounding box center [175, 216] width 34 height 34
click at [222, 302] on button "t" at bounding box center [222, 310] width 34 height 34
click at [349, 218] on button "e" at bounding box center [363, 216] width 34 height 34
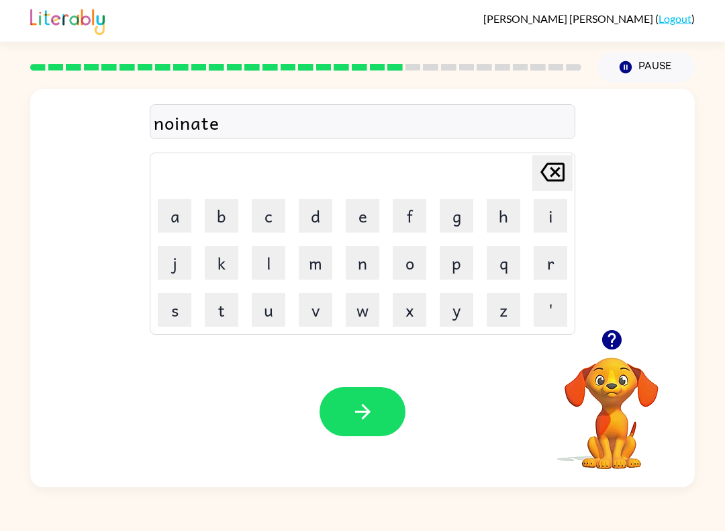
click at [375, 420] on button "button" at bounding box center [363, 411] width 86 height 49
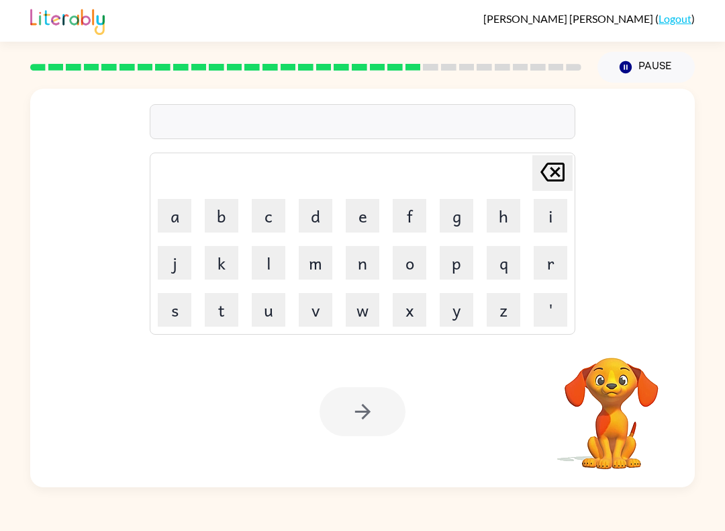
click at [174, 308] on button "s" at bounding box center [175, 310] width 34 height 34
click at [262, 308] on button "u" at bounding box center [269, 310] width 34 height 34
click at [168, 301] on button "s" at bounding box center [175, 310] width 34 height 34
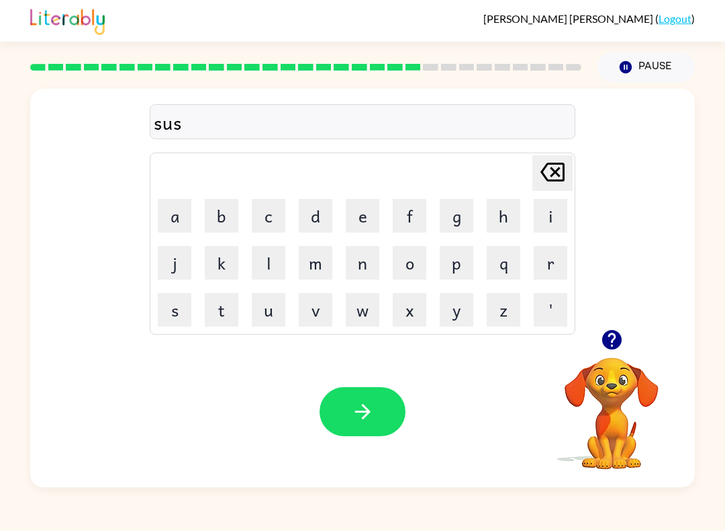
click at [218, 303] on button "t" at bounding box center [222, 310] width 34 height 34
click at [181, 221] on button "a" at bounding box center [175, 216] width 34 height 34
click at [556, 221] on button "i" at bounding box center [551, 216] width 34 height 34
click at [357, 264] on button "n" at bounding box center [363, 263] width 34 height 34
click at [352, 420] on icon "button" at bounding box center [363, 412] width 24 height 24
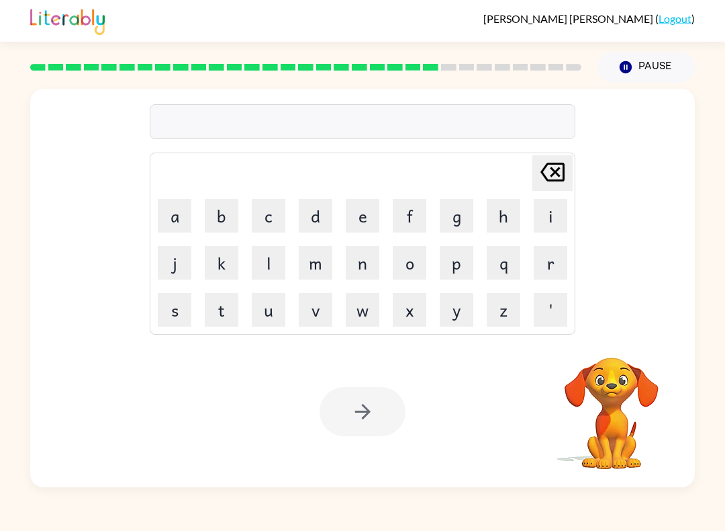
click at [373, 303] on button "w" at bounding box center [363, 310] width 34 height 34
click at [417, 261] on button "o" at bounding box center [410, 263] width 34 height 34
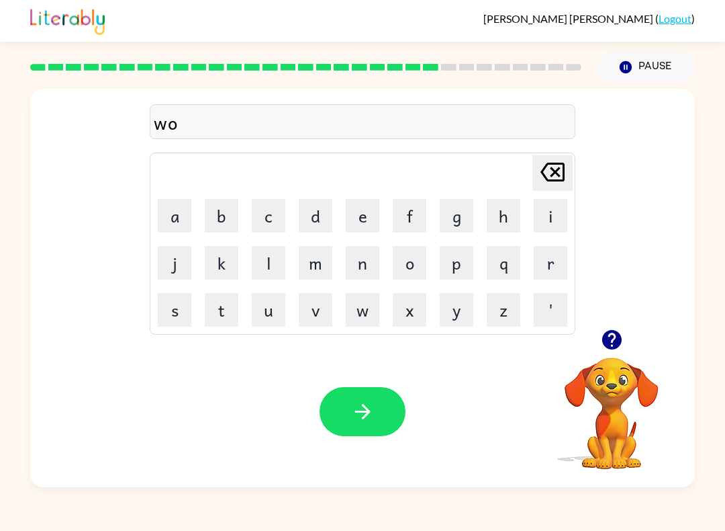
click at [559, 267] on button "r" at bounding box center [551, 263] width 34 height 34
click at [309, 208] on button "d" at bounding box center [316, 216] width 34 height 34
click at [453, 311] on button "y" at bounding box center [457, 310] width 34 height 34
click at [385, 410] on button "button" at bounding box center [363, 411] width 86 height 49
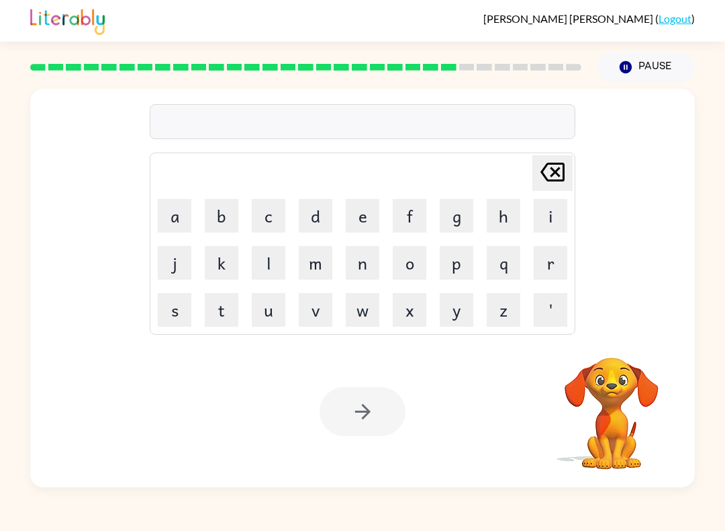
click at [551, 252] on button "r" at bounding box center [551, 263] width 34 height 34
click at [352, 212] on button "e" at bounding box center [363, 216] width 34 height 34
click at [255, 252] on button "l" at bounding box center [269, 263] width 34 height 34
click at [179, 215] on button "a" at bounding box center [175, 216] width 34 height 34
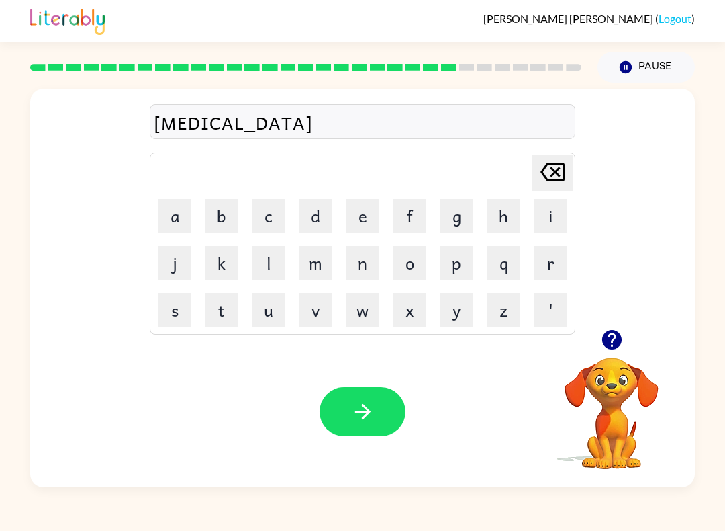
click at [226, 299] on button "t" at bounding box center [222, 310] width 34 height 34
click at [378, 216] on button "e" at bounding box center [363, 216] width 34 height 34
click at [304, 212] on button "d" at bounding box center [316, 216] width 34 height 34
click at [383, 406] on button "button" at bounding box center [363, 411] width 86 height 49
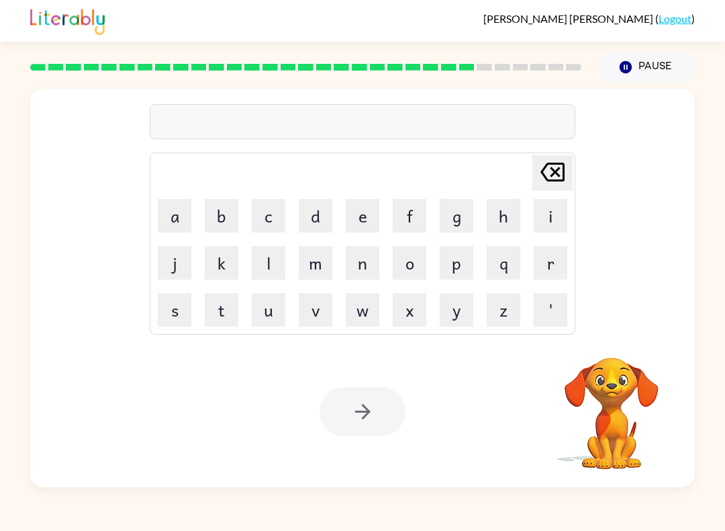
click at [228, 263] on button "k" at bounding box center [222, 263] width 34 height 34
click at [560, 217] on button "i" at bounding box center [551, 216] width 34 height 34
click at [211, 308] on button "t" at bounding box center [222, 310] width 34 height 34
click at [349, 206] on button "e" at bounding box center [363, 216] width 34 height 34
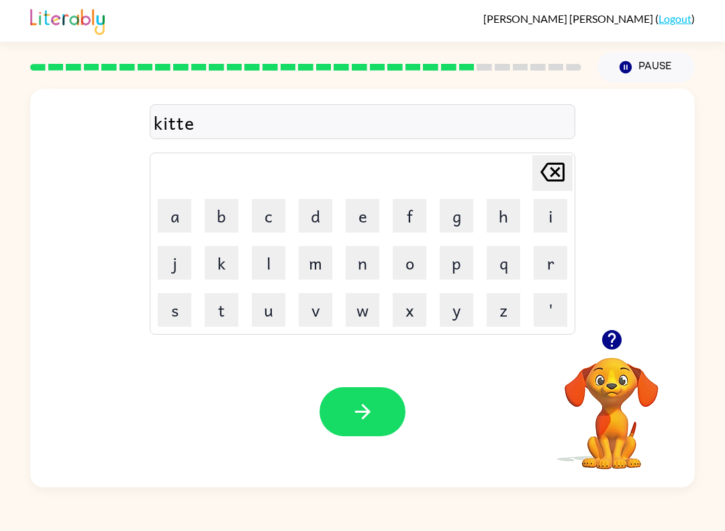
click at [357, 259] on button "n" at bounding box center [363, 263] width 34 height 34
click at [359, 423] on icon "button" at bounding box center [363, 412] width 24 height 24
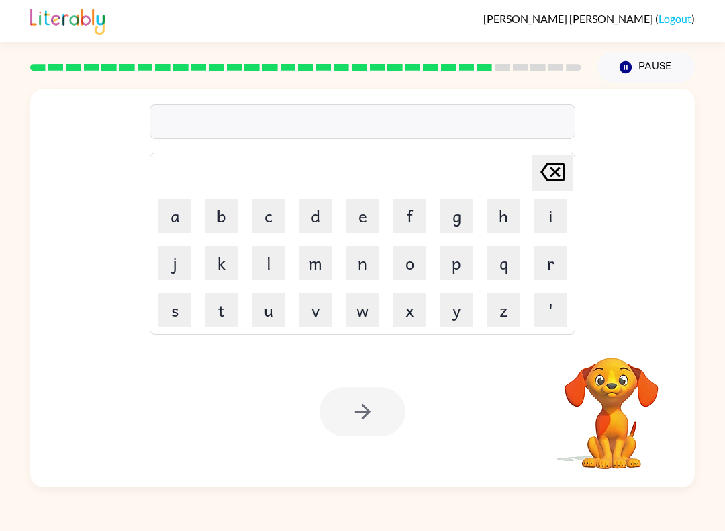
click at [312, 214] on button "d" at bounding box center [316, 216] width 34 height 34
click at [353, 210] on button "e" at bounding box center [363, 216] width 34 height 34
click at [468, 257] on button "p" at bounding box center [457, 263] width 34 height 34
click at [177, 213] on button "a" at bounding box center [175, 216] width 34 height 34
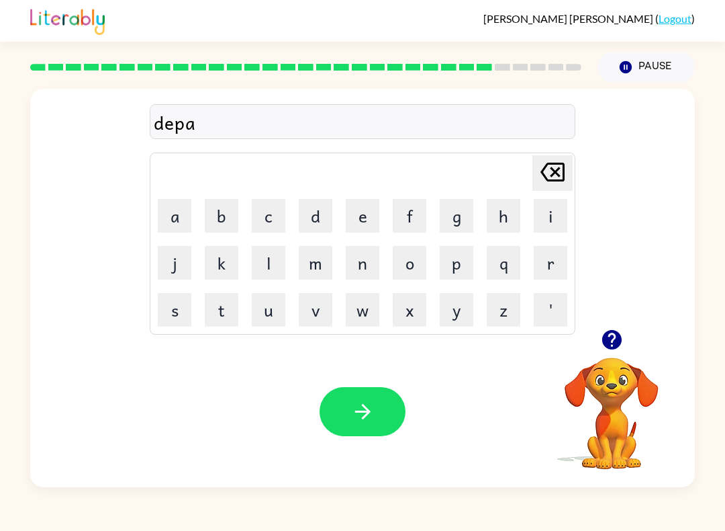
click at [551, 249] on button "r" at bounding box center [551, 263] width 34 height 34
click at [175, 254] on button "j" at bounding box center [175, 263] width 34 height 34
click at [553, 171] on icon at bounding box center [553, 172] width 24 height 19
click at [216, 308] on button "t" at bounding box center [222, 310] width 34 height 34
click at [326, 261] on button "m" at bounding box center [316, 263] width 34 height 34
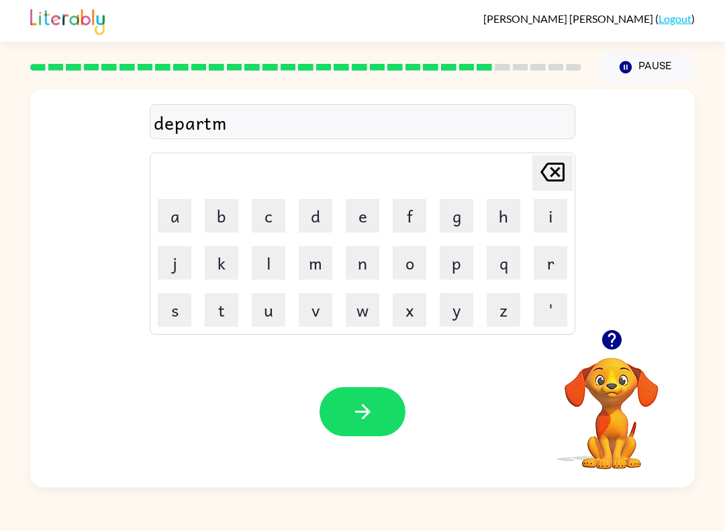
click at [370, 224] on button "e" at bounding box center [363, 216] width 34 height 34
click at [373, 262] on button "n" at bounding box center [363, 263] width 34 height 34
click at [221, 308] on button "t" at bounding box center [222, 310] width 34 height 34
click at [395, 408] on button "button" at bounding box center [363, 411] width 86 height 49
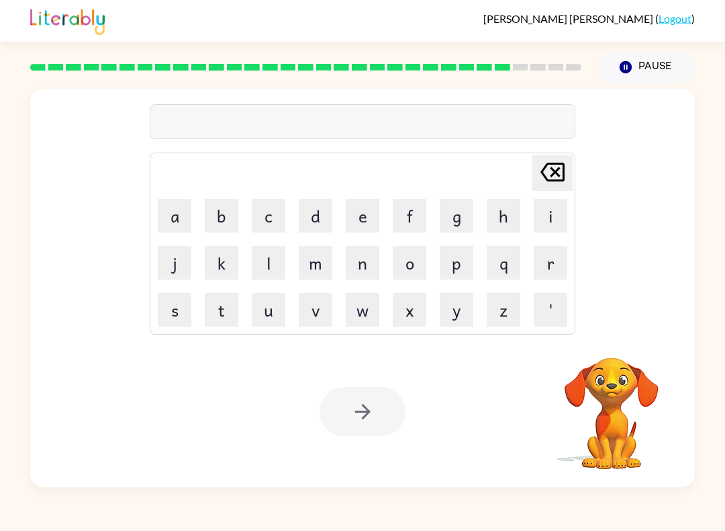
click at [185, 305] on button "s" at bounding box center [175, 310] width 34 height 34
click at [271, 255] on button "l" at bounding box center [269, 263] width 34 height 34
click at [562, 215] on button "i" at bounding box center [551, 216] width 34 height 34
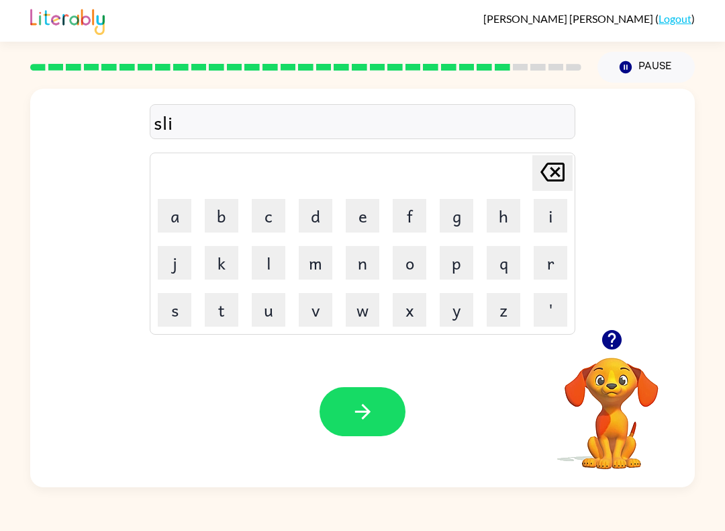
click at [463, 216] on button "g" at bounding box center [457, 216] width 34 height 34
click at [506, 214] on button "h" at bounding box center [504, 216] width 34 height 34
click at [222, 306] on button "t" at bounding box center [222, 310] width 34 height 34
click at [391, 419] on button "button" at bounding box center [363, 411] width 86 height 49
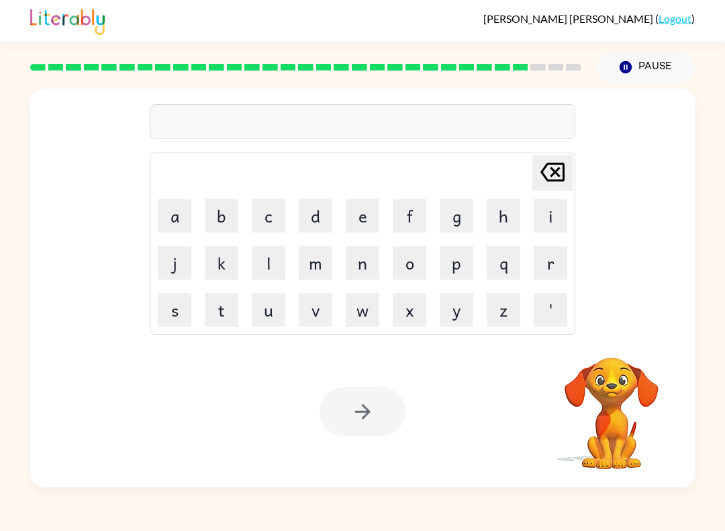
click at [275, 308] on button "u" at bounding box center [269, 310] width 34 height 34
click at [354, 254] on button "n" at bounding box center [363, 263] width 34 height 34
click at [562, 224] on button "i" at bounding box center [551, 216] width 34 height 34
click at [306, 302] on button "v" at bounding box center [316, 310] width 34 height 34
click at [360, 209] on button "e" at bounding box center [363, 216] width 34 height 34
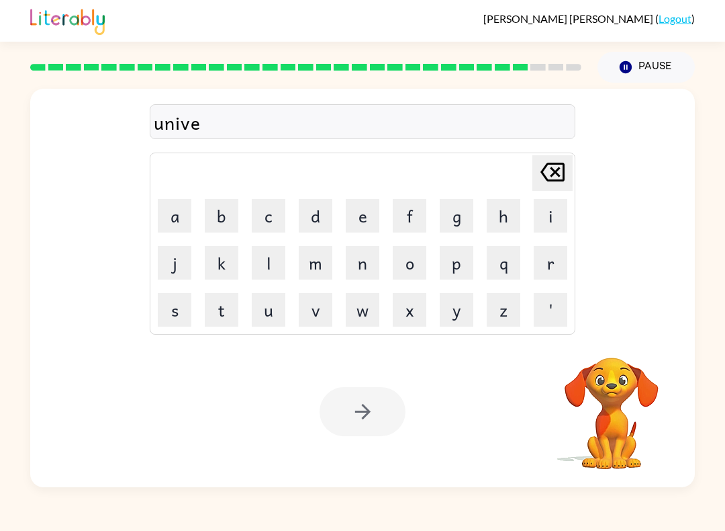
click at [566, 253] on button "r" at bounding box center [551, 263] width 34 height 34
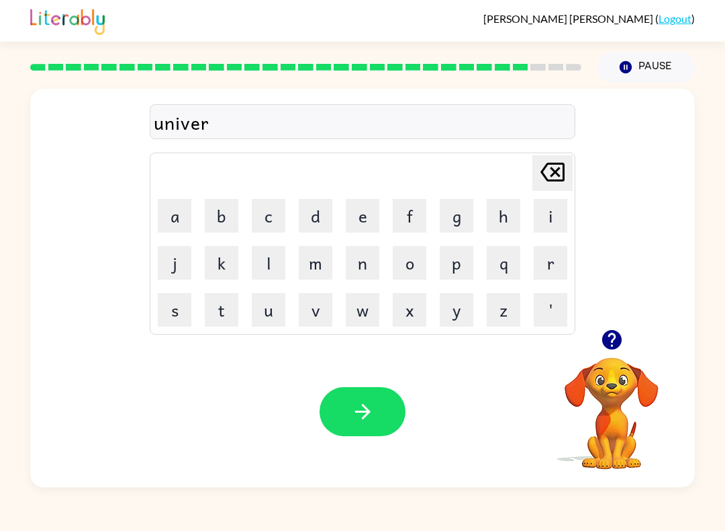
click at [167, 306] on button "s" at bounding box center [175, 310] width 34 height 34
click at [184, 217] on button "a" at bounding box center [175, 216] width 34 height 34
click at [260, 258] on button "l" at bounding box center [269, 263] width 34 height 34
click at [394, 423] on button "button" at bounding box center [363, 411] width 86 height 49
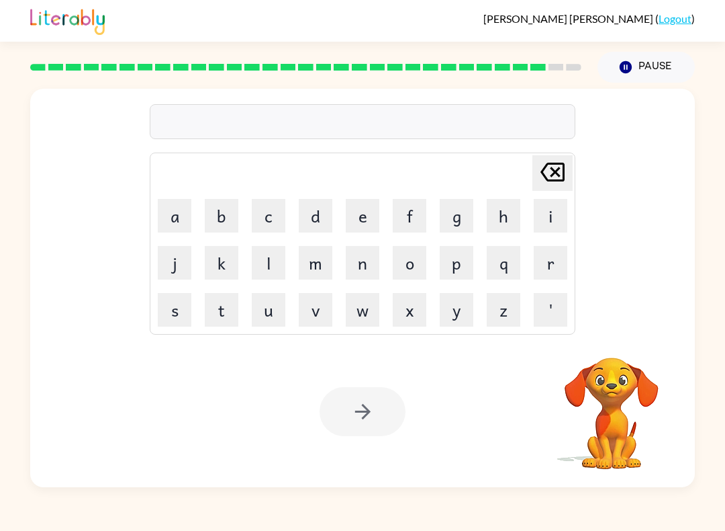
click at [183, 298] on button "s" at bounding box center [175, 310] width 34 height 34
click at [559, 220] on button "i" at bounding box center [551, 216] width 34 height 34
click at [261, 253] on button "l" at bounding box center [269, 263] width 34 height 34
click at [317, 304] on button "v" at bounding box center [316, 310] width 34 height 34
click at [353, 214] on button "e" at bounding box center [363, 216] width 34 height 34
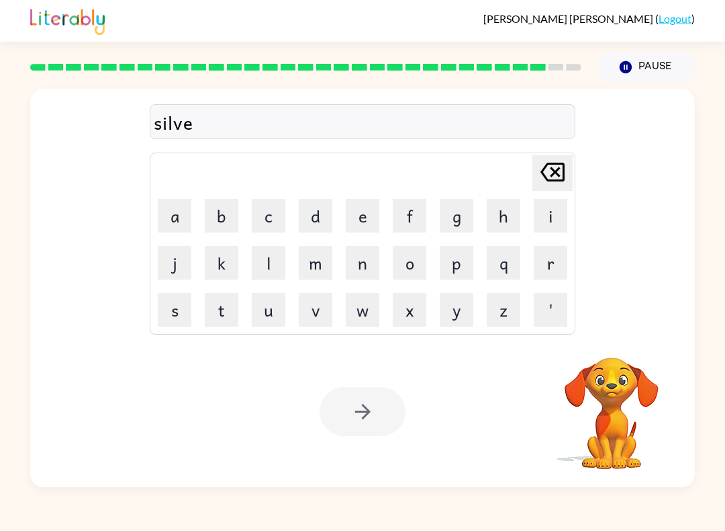
click at [560, 264] on button "r" at bounding box center [551, 263] width 34 height 34
click at [354, 315] on button "w" at bounding box center [363, 310] width 34 height 34
click at [176, 210] on button "a" at bounding box center [175, 216] width 34 height 34
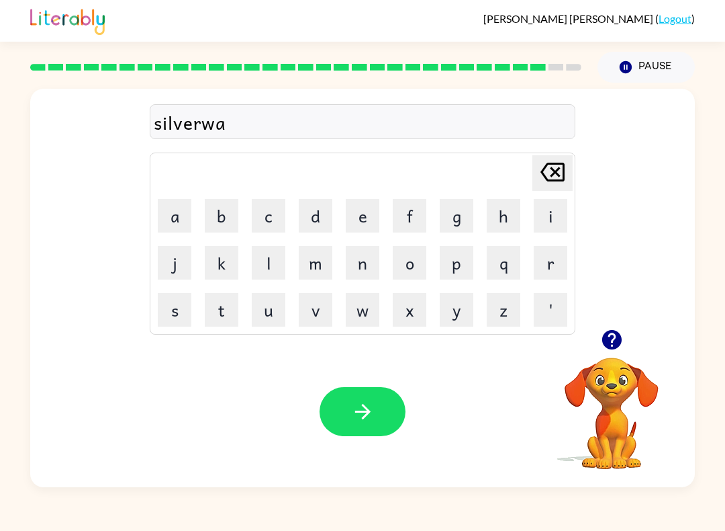
click at [563, 267] on button "r" at bounding box center [551, 263] width 34 height 34
click at [359, 209] on button "e" at bounding box center [363, 216] width 34 height 34
click at [347, 406] on button "button" at bounding box center [363, 411] width 86 height 49
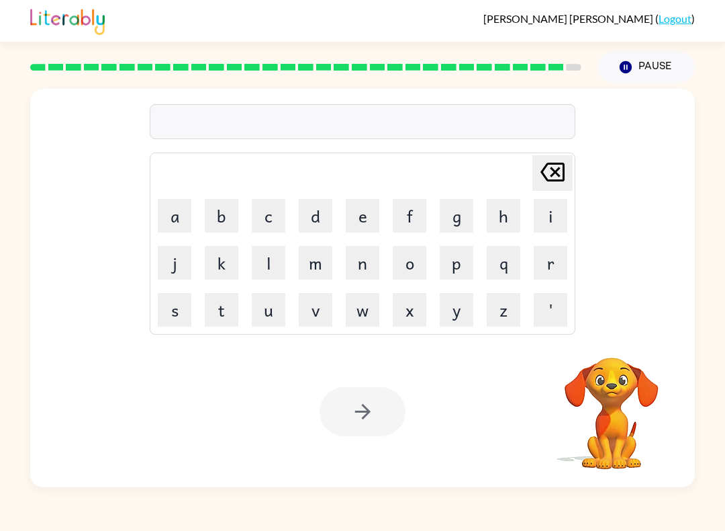
click at [354, 209] on button "e" at bounding box center [363, 216] width 34 height 34
click at [356, 266] on button "n" at bounding box center [363, 263] width 34 height 34
click at [265, 214] on button "c" at bounding box center [269, 216] width 34 height 34
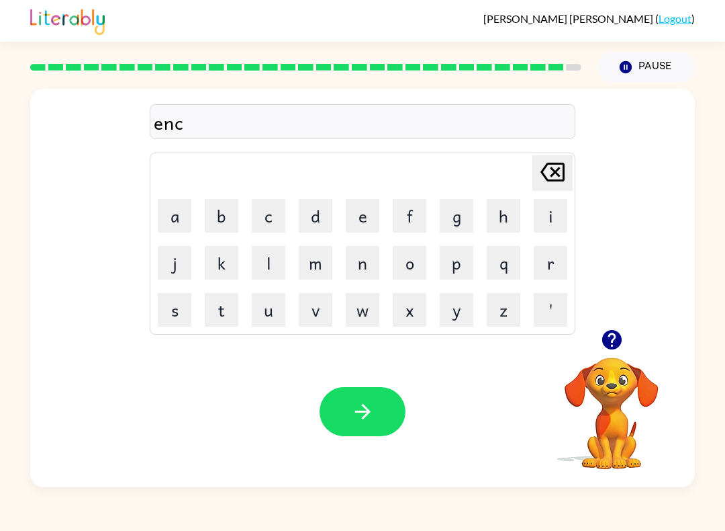
click at [401, 266] on button "o" at bounding box center [410, 263] width 34 height 34
click at [267, 304] on button "u" at bounding box center [269, 310] width 34 height 34
click at [368, 262] on button "n" at bounding box center [363, 263] width 34 height 34
click at [218, 302] on button "t" at bounding box center [222, 310] width 34 height 34
click at [365, 219] on button "e" at bounding box center [363, 216] width 34 height 34
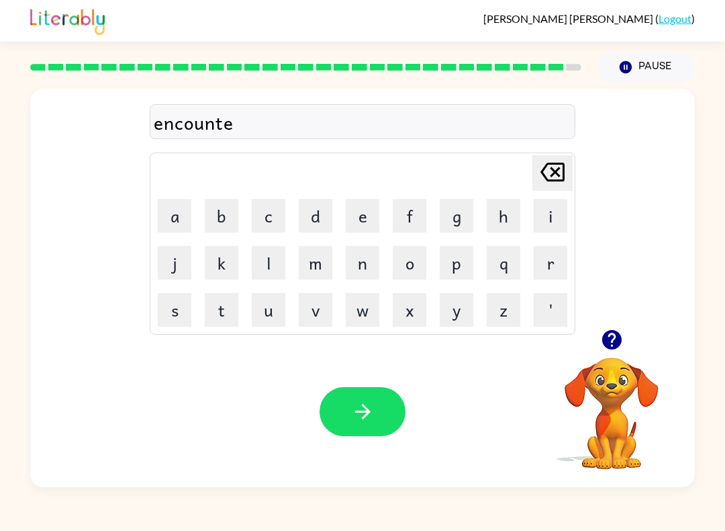
click at [551, 257] on button "r" at bounding box center [551, 263] width 34 height 34
click at [382, 413] on button "button" at bounding box center [363, 411] width 86 height 49
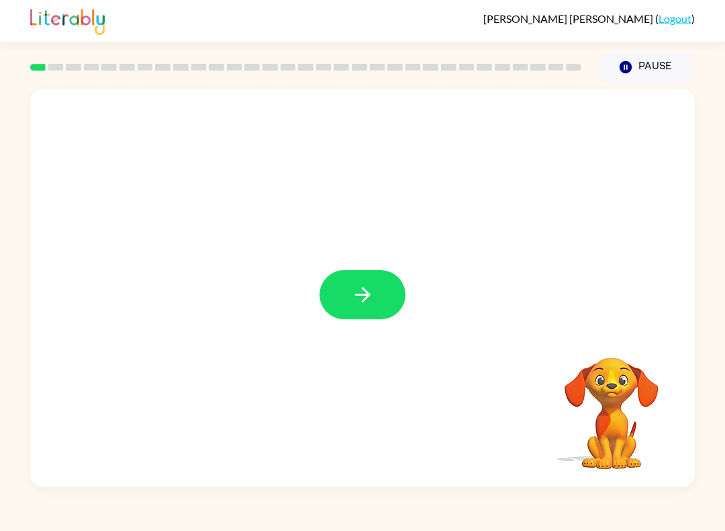
click at [374, 295] on icon "button" at bounding box center [363, 295] width 24 height 24
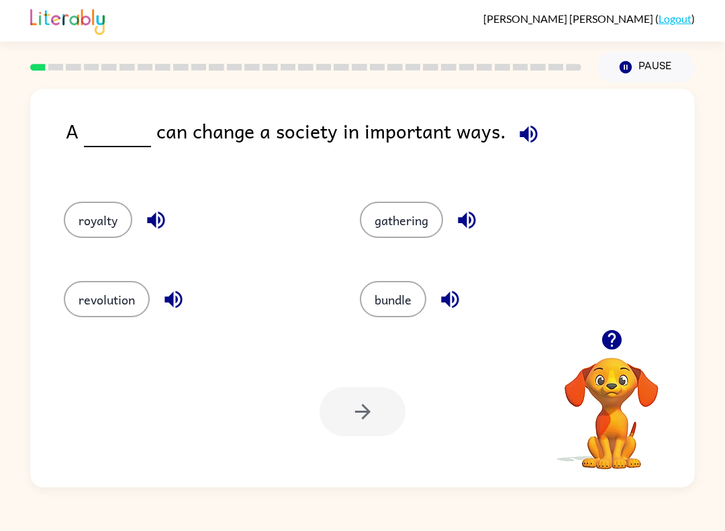
click at [95, 306] on button "revolution" at bounding box center [107, 299] width 86 height 36
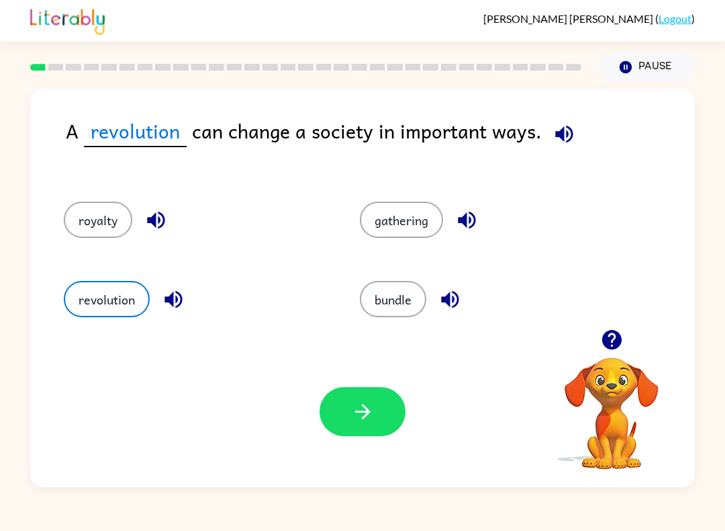
click at [349, 406] on button "button" at bounding box center [363, 411] width 86 height 49
click at [349, 406] on div at bounding box center [363, 411] width 86 height 49
click at [357, 405] on div at bounding box center [363, 411] width 86 height 49
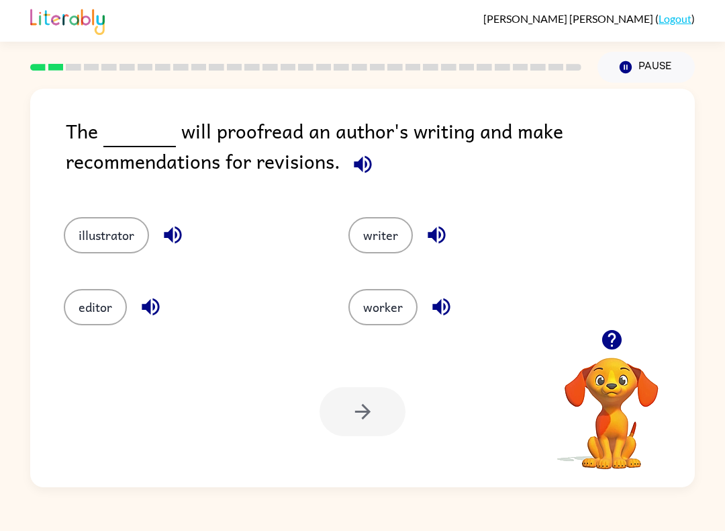
click at [103, 232] on button "illustrator" at bounding box center [106, 235] width 85 height 36
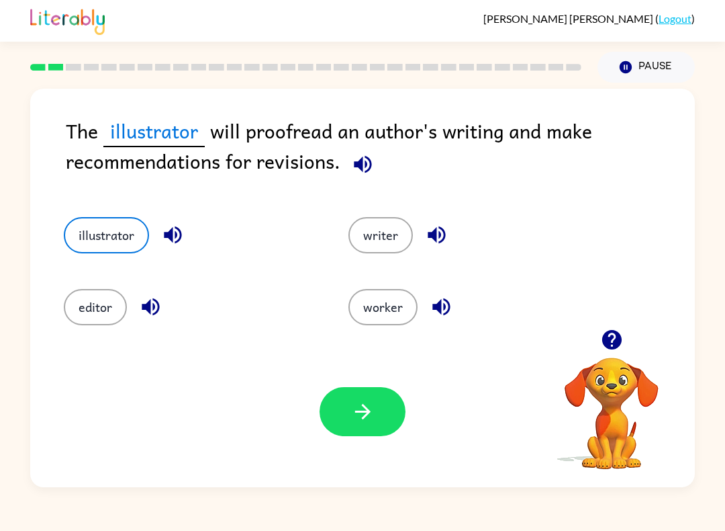
click at [377, 426] on button "button" at bounding box center [363, 411] width 86 height 49
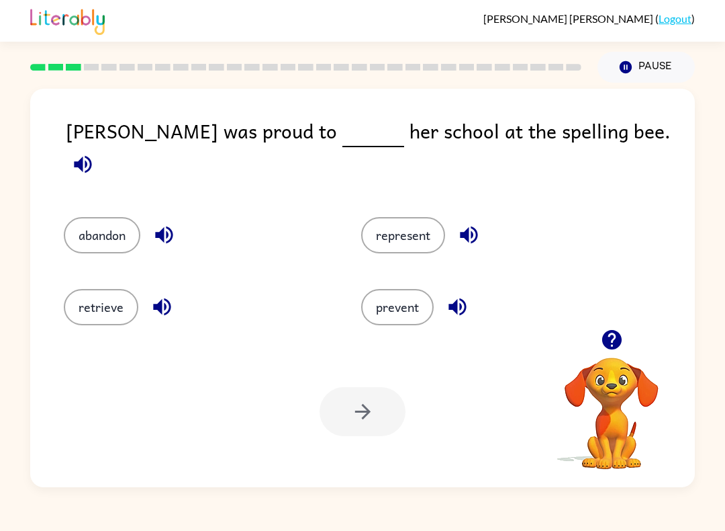
click at [86, 217] on button "abandon" at bounding box center [102, 235] width 77 height 36
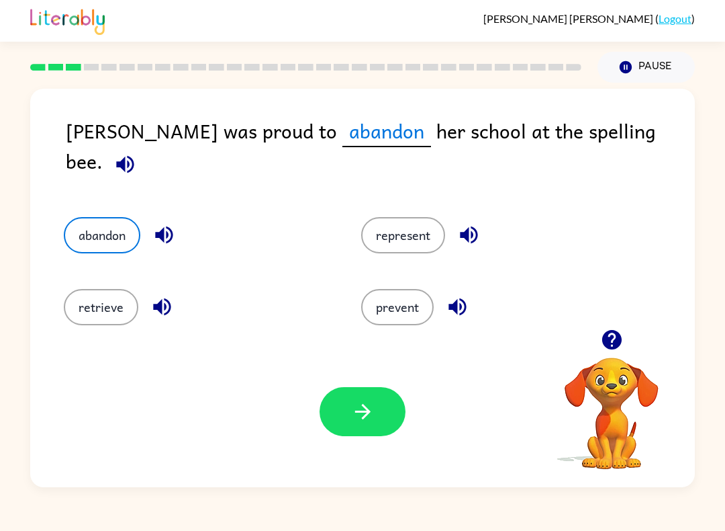
click at [357, 418] on icon "button" at bounding box center [363, 412] width 24 height 24
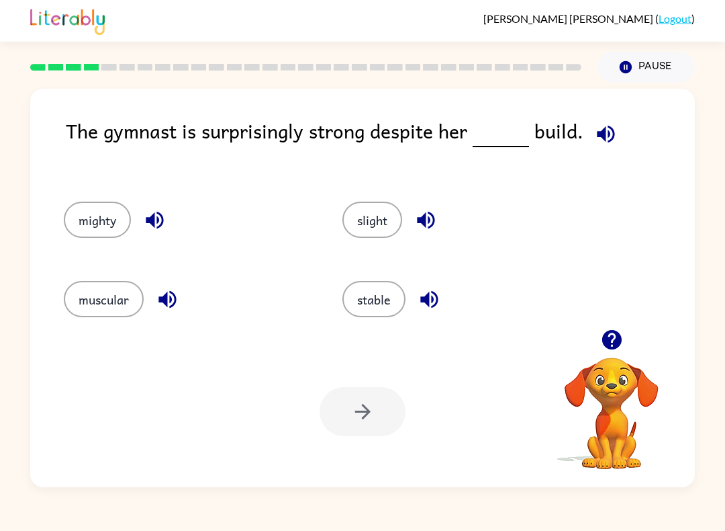
click at [355, 299] on button "stable" at bounding box center [374, 299] width 63 height 36
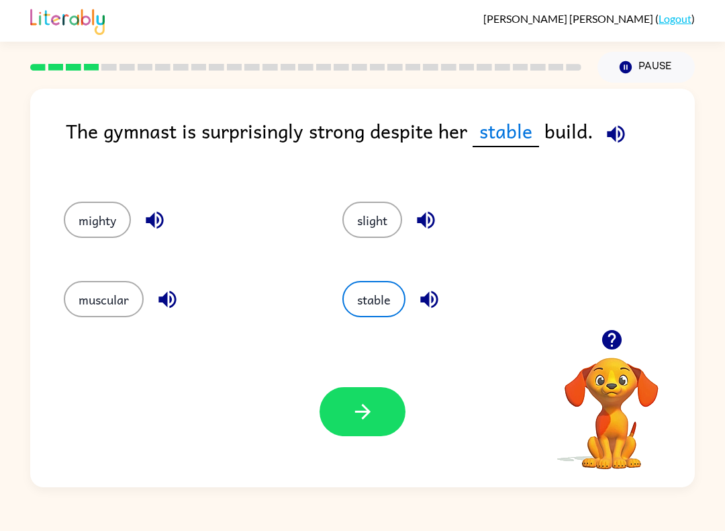
click at [371, 408] on icon "button" at bounding box center [363, 412] width 24 height 24
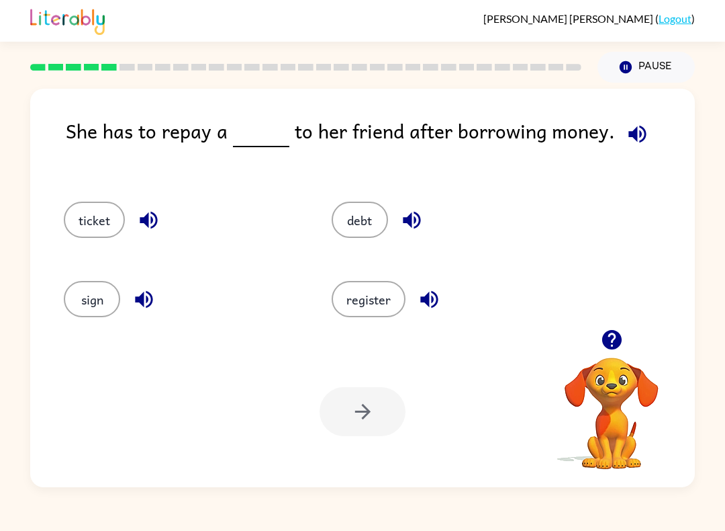
click at [384, 251] on div "debt" at bounding box center [440, 215] width 268 height 79
click at [355, 221] on button "debt" at bounding box center [360, 220] width 56 height 36
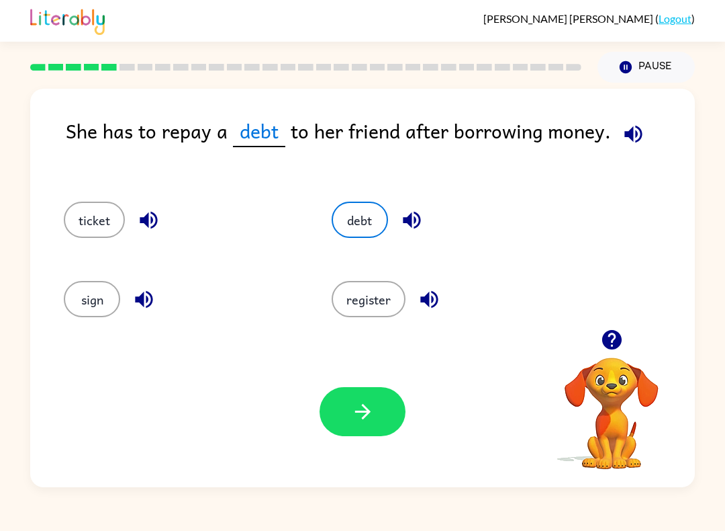
click at [359, 418] on icon "button" at bounding box center [363, 412] width 24 height 24
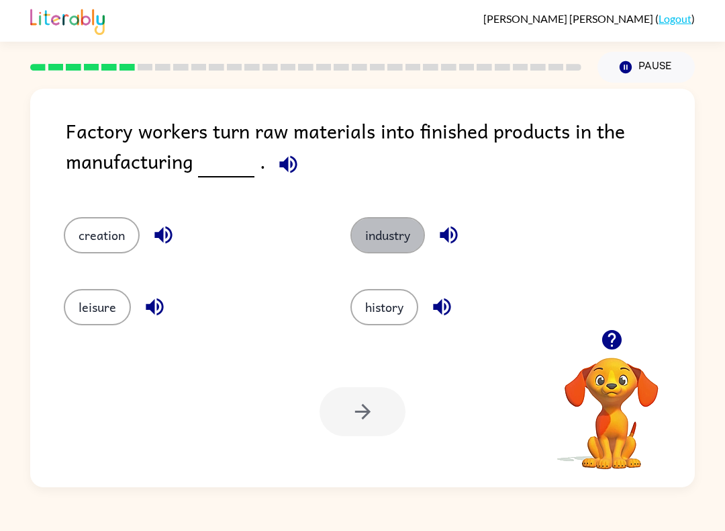
click at [372, 229] on button "industry" at bounding box center [388, 235] width 75 height 36
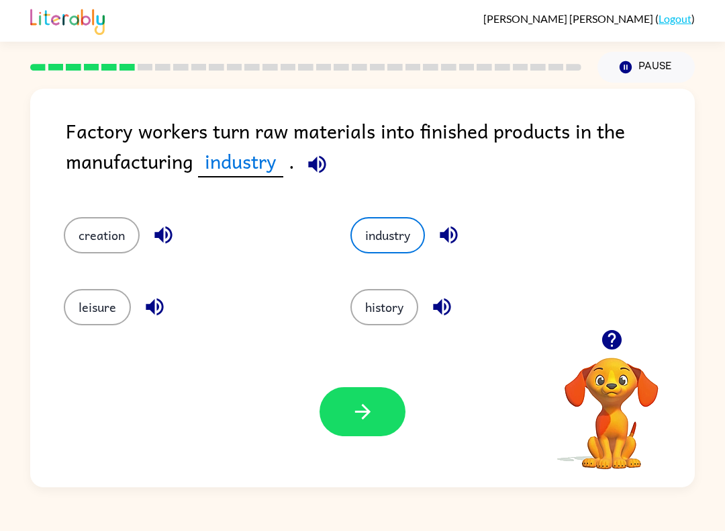
click at [345, 420] on button "button" at bounding box center [363, 411] width 86 height 49
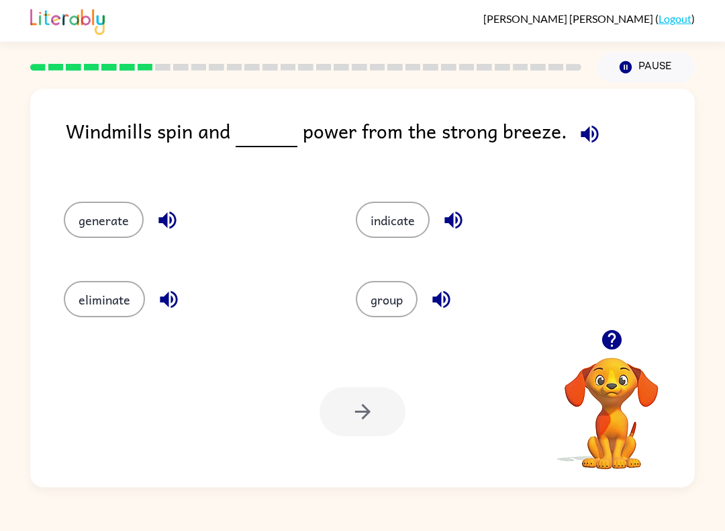
click at [93, 218] on button "generate" at bounding box center [104, 220] width 80 height 36
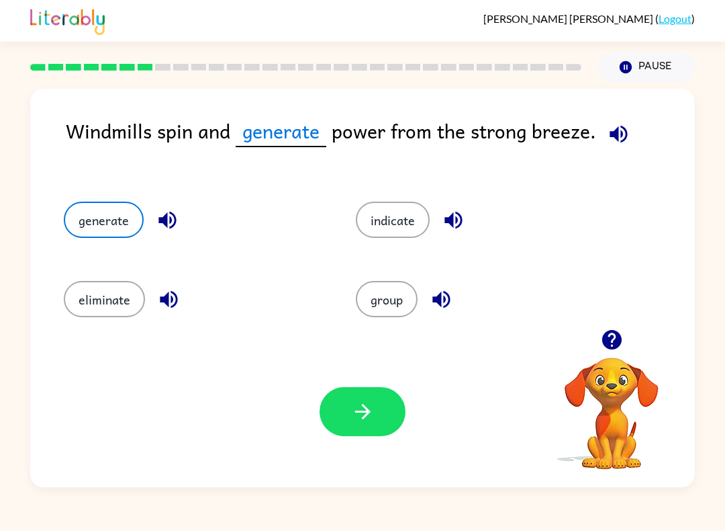
click at [343, 418] on button "button" at bounding box center [363, 411] width 86 height 49
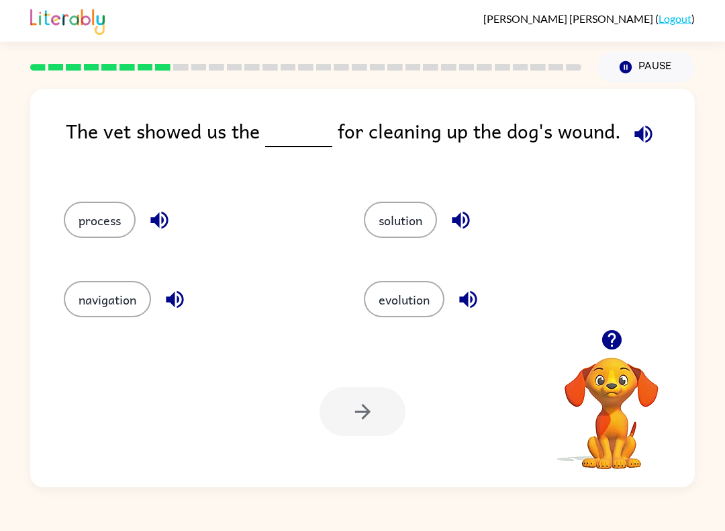
click at [414, 226] on button "solution" at bounding box center [400, 220] width 73 height 36
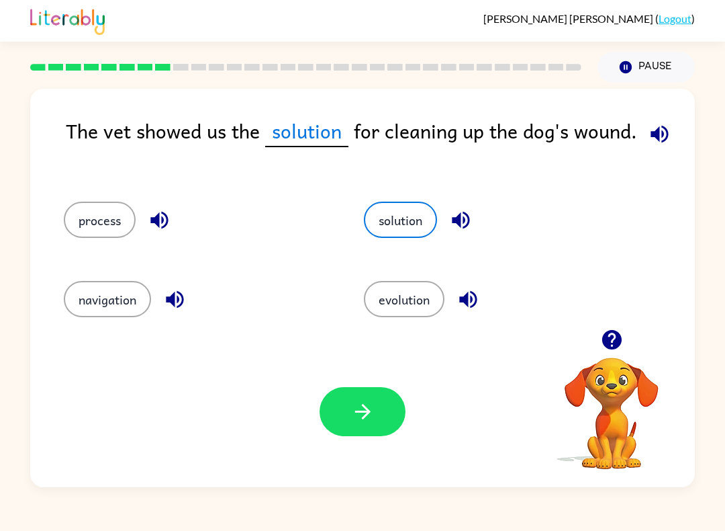
click at [79, 222] on button "process" at bounding box center [100, 220] width 72 height 36
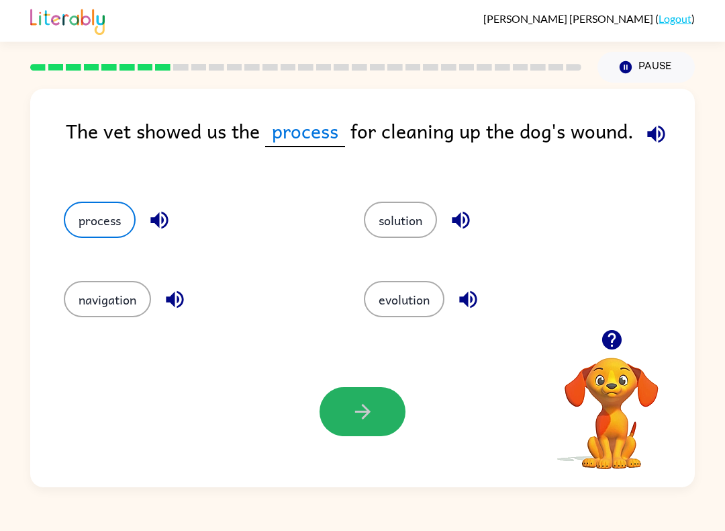
click at [339, 415] on button "button" at bounding box center [363, 411] width 86 height 49
click at [338, 414] on div at bounding box center [363, 411] width 86 height 49
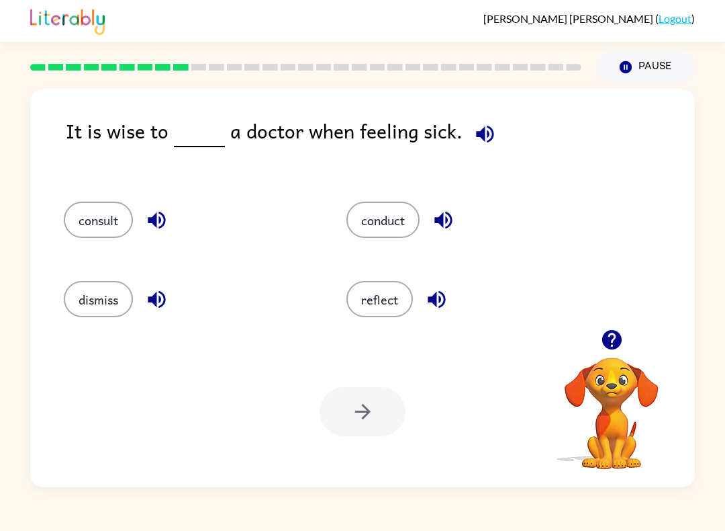
click at [76, 219] on button "consult" at bounding box center [98, 220] width 69 height 36
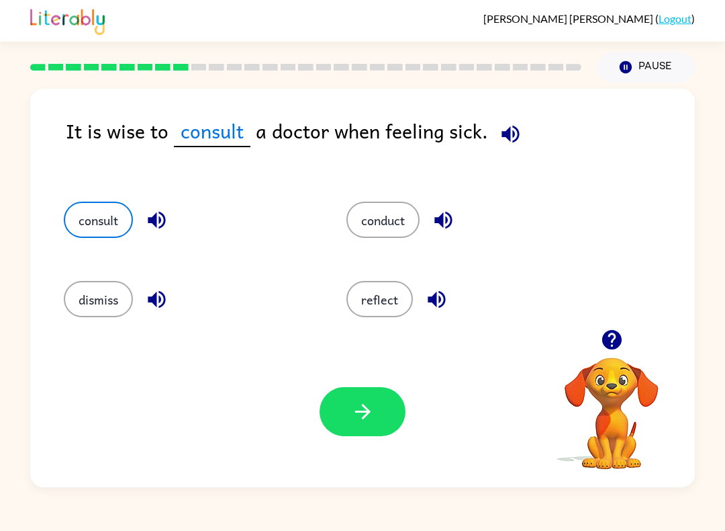
click at [357, 417] on icon "button" at bounding box center [363, 412] width 24 height 24
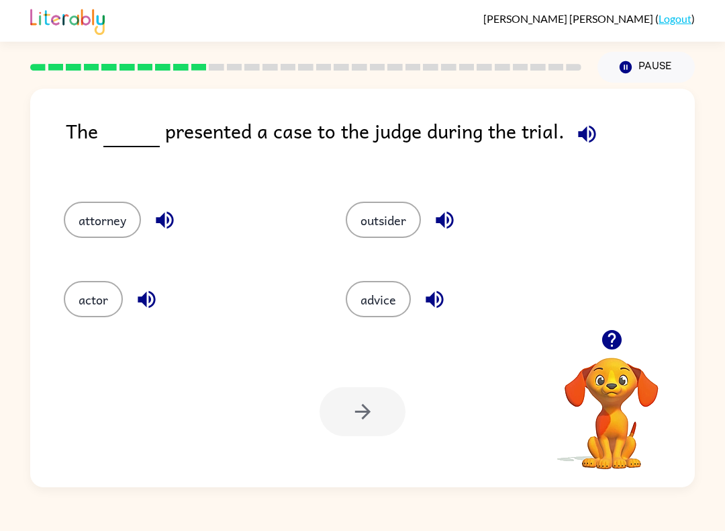
click at [77, 297] on button "actor" at bounding box center [93, 299] width 59 height 36
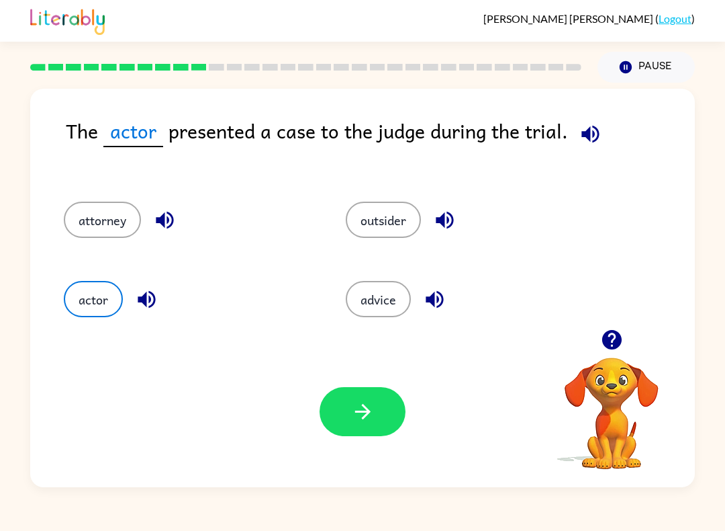
click at [359, 412] on icon "button" at bounding box center [362, 411] width 15 height 15
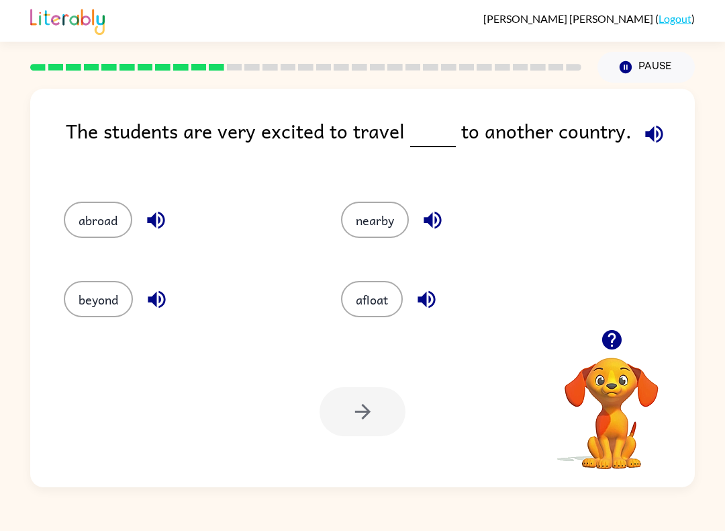
click at [69, 213] on button "abroad" at bounding box center [98, 220] width 69 height 36
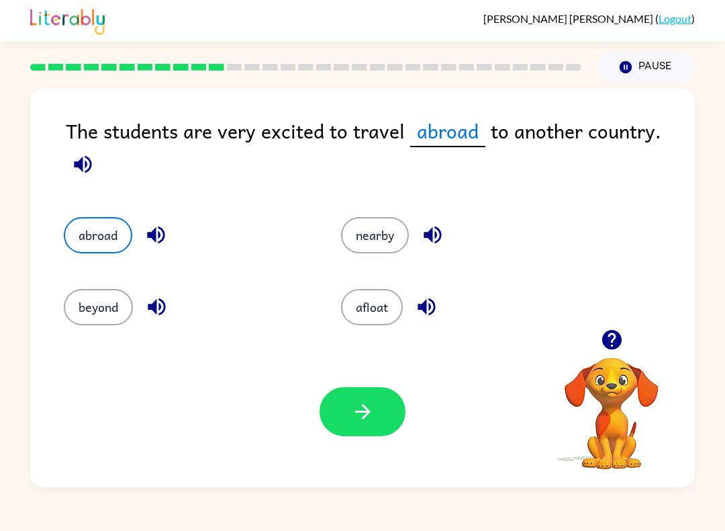
click at [339, 400] on button "button" at bounding box center [363, 411] width 86 height 49
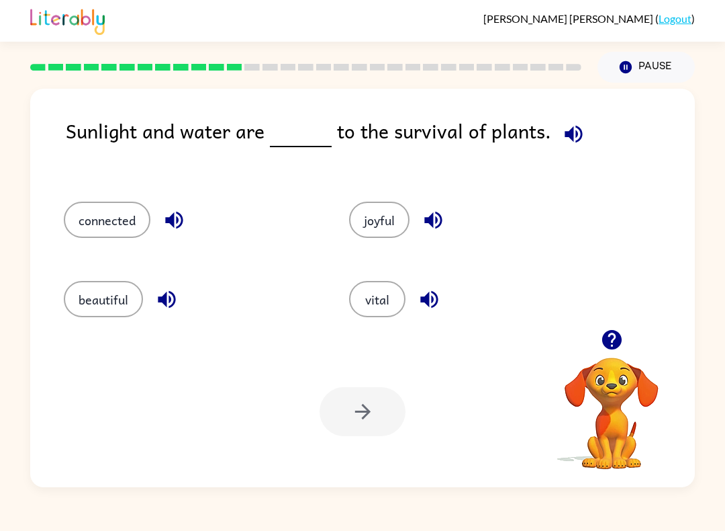
click at [371, 304] on button "vital" at bounding box center [377, 299] width 56 height 36
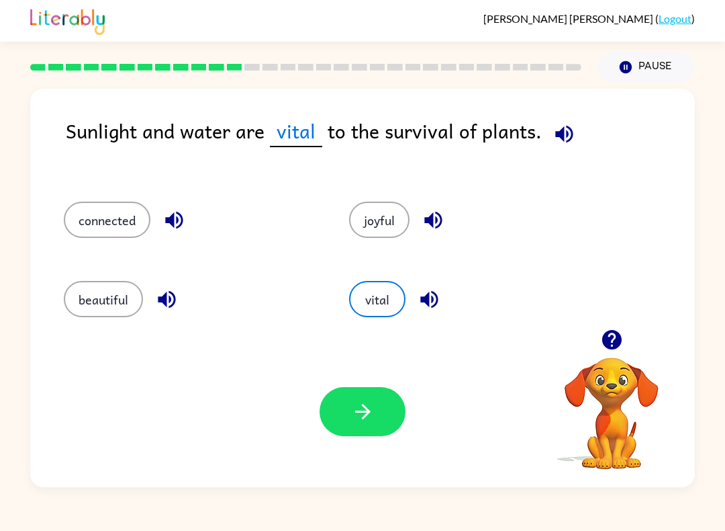
click at [357, 436] on button "button" at bounding box center [363, 411] width 86 height 49
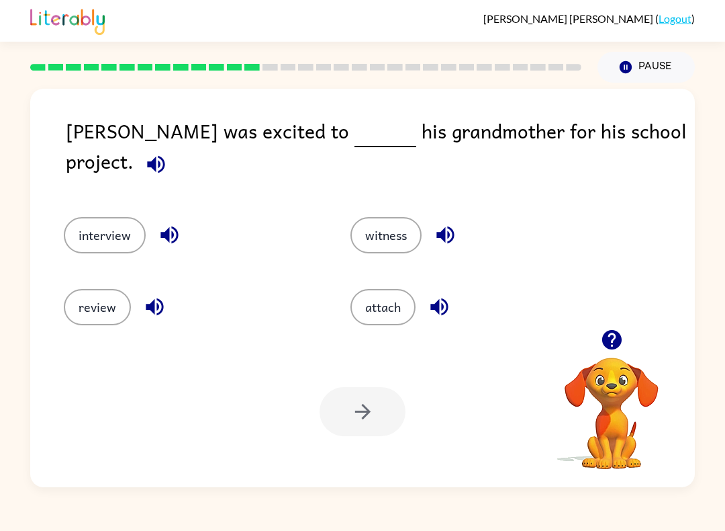
click at [81, 230] on button "interview" at bounding box center [105, 235] width 82 height 36
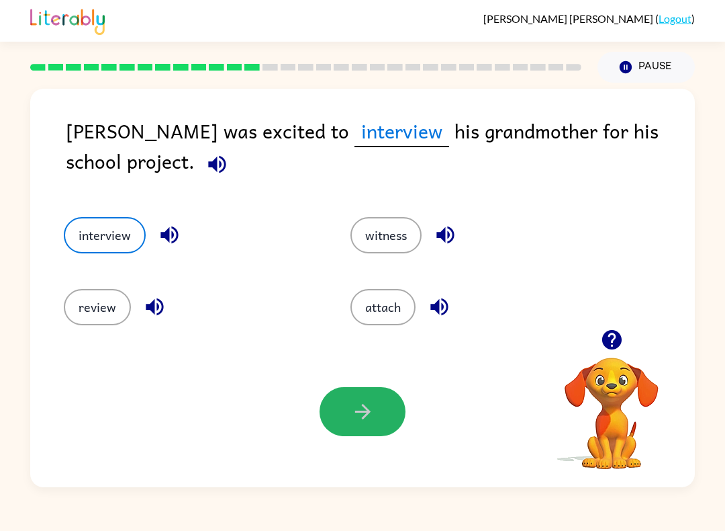
click at [332, 420] on button "button" at bounding box center [363, 411] width 86 height 49
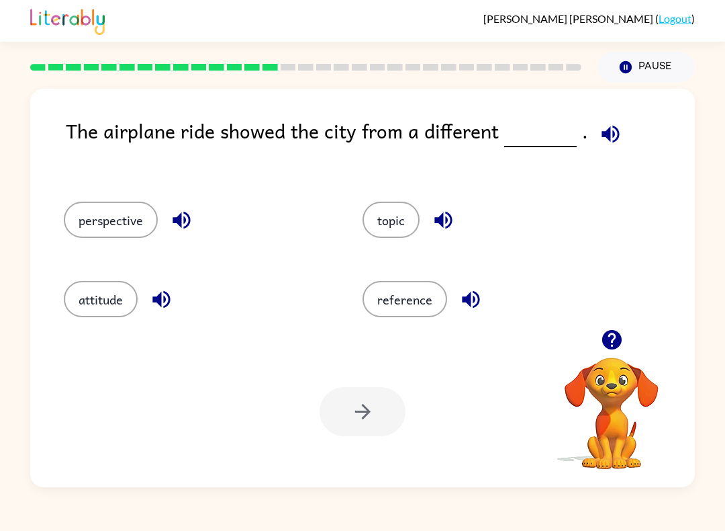
click at [97, 212] on button "perspective" at bounding box center [111, 220] width 94 height 36
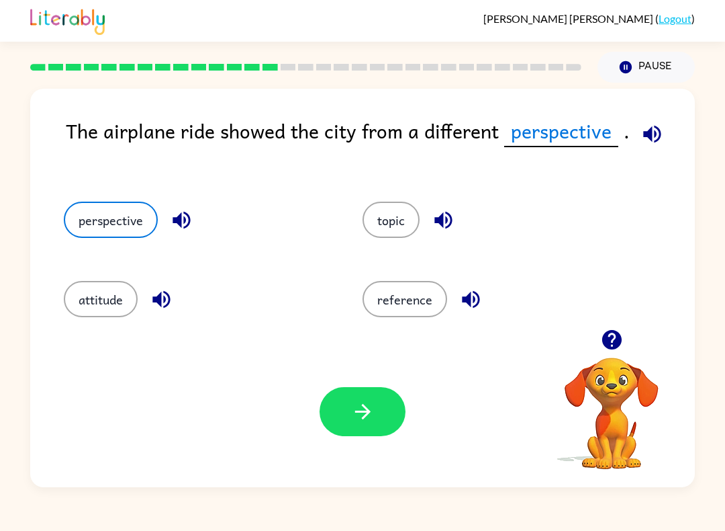
click at [372, 421] on icon "button" at bounding box center [363, 412] width 24 height 24
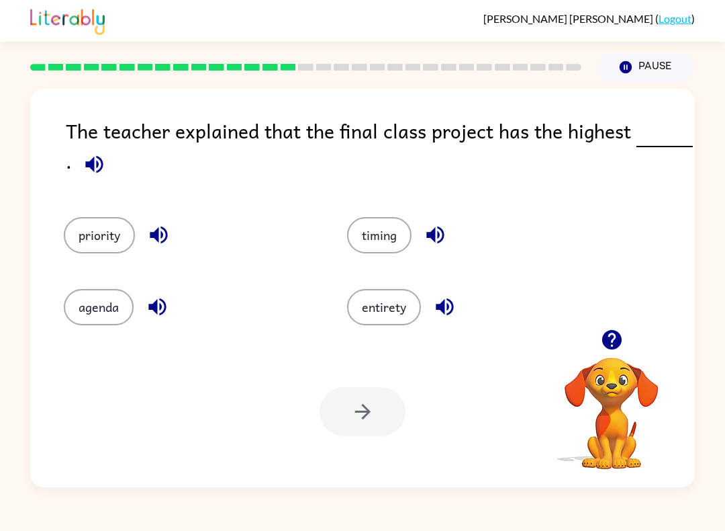
click at [101, 309] on button "agenda" at bounding box center [99, 307] width 70 height 36
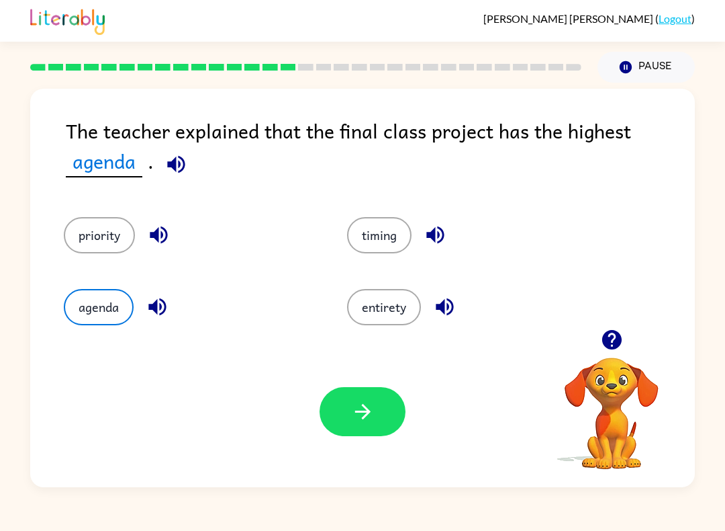
click at [382, 411] on button "button" at bounding box center [363, 411] width 86 height 49
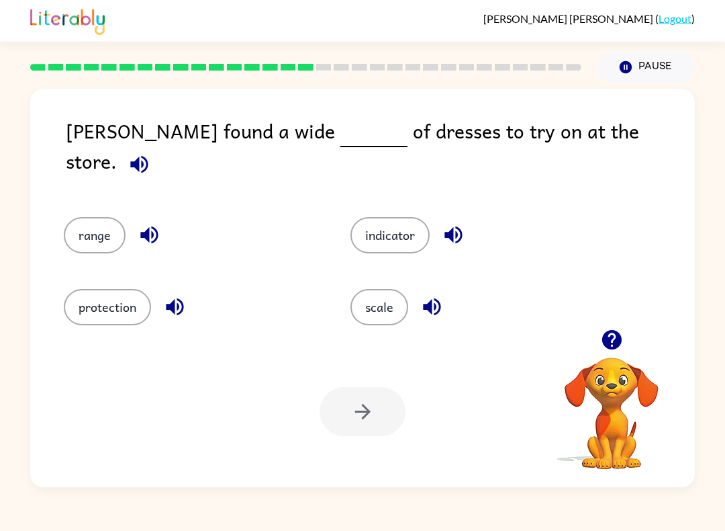
click at [392, 303] on button "scale" at bounding box center [380, 307] width 58 height 36
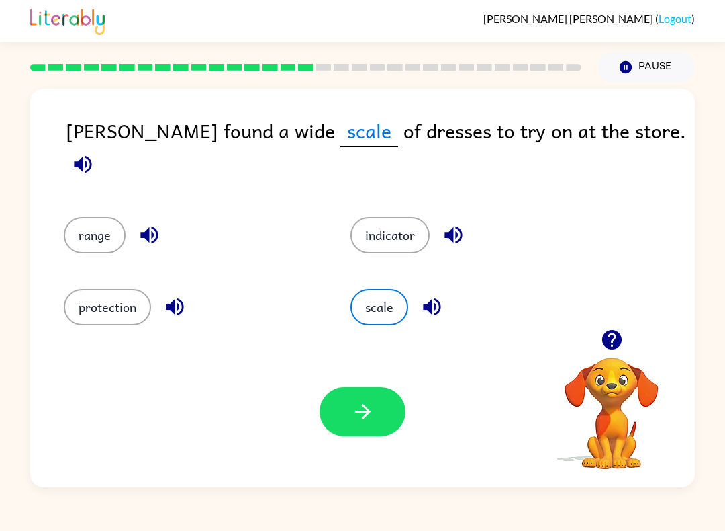
click at [384, 412] on button "button" at bounding box center [363, 411] width 86 height 49
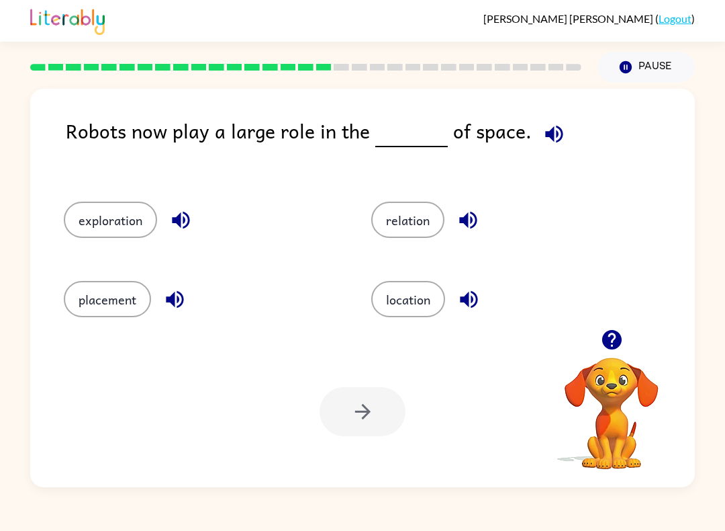
click at [89, 224] on button "exploration" at bounding box center [110, 220] width 93 height 36
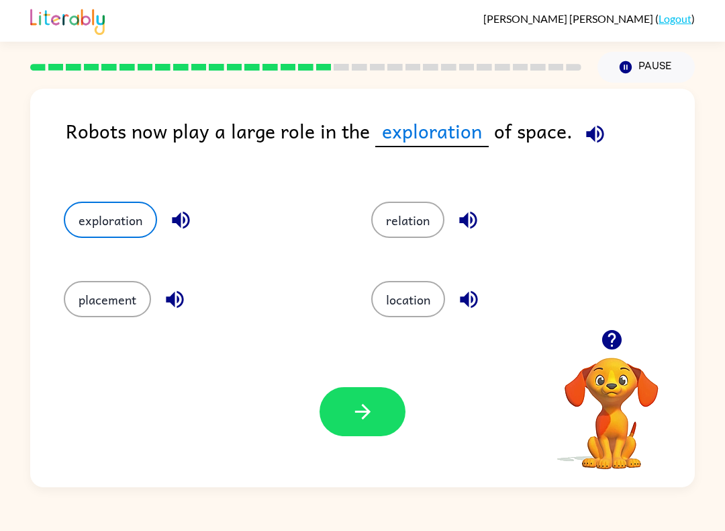
click at [371, 425] on button "button" at bounding box center [363, 411] width 86 height 49
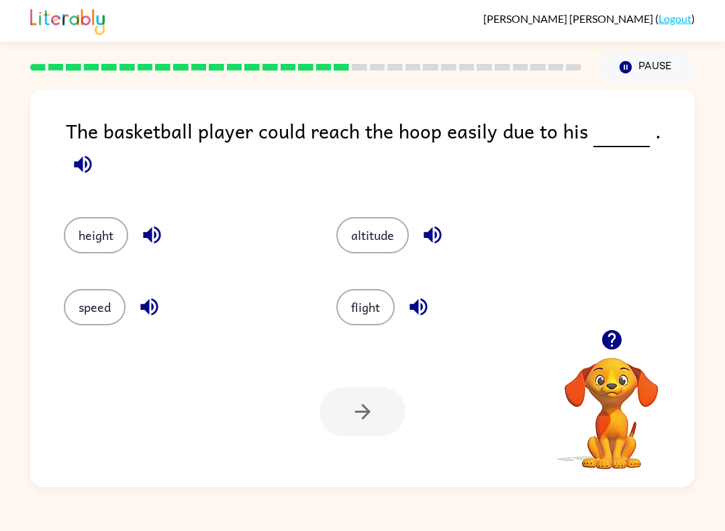
click at [77, 226] on button "height" at bounding box center [96, 235] width 64 height 36
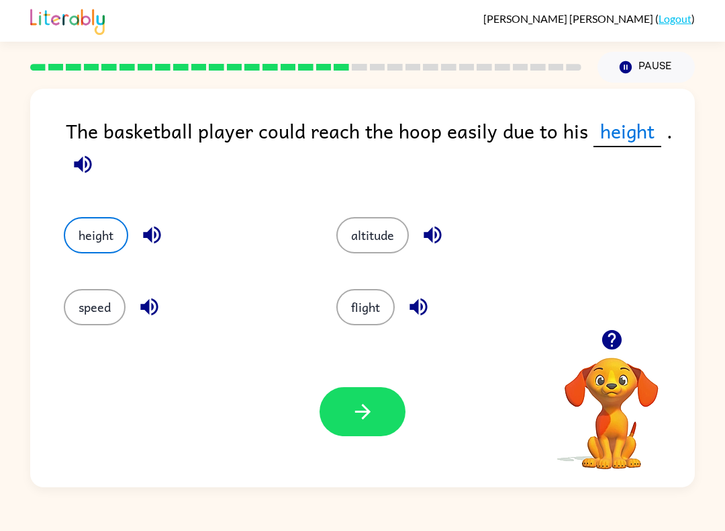
click at [384, 412] on button "button" at bounding box center [363, 411] width 86 height 49
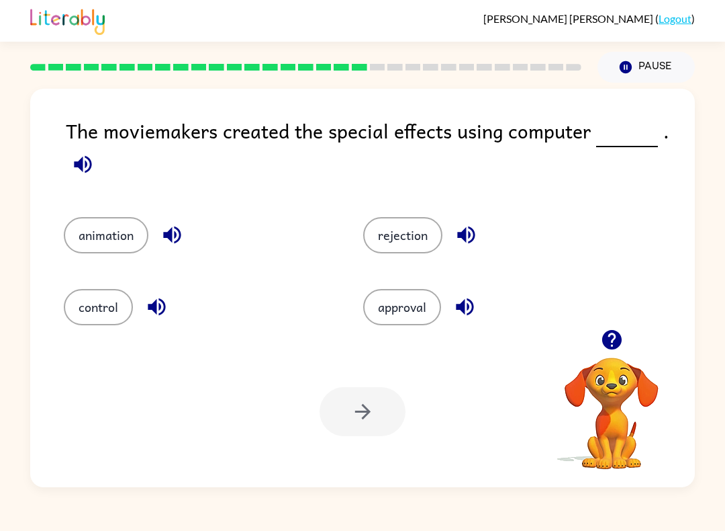
click at [85, 249] on button "animation" at bounding box center [106, 235] width 85 height 36
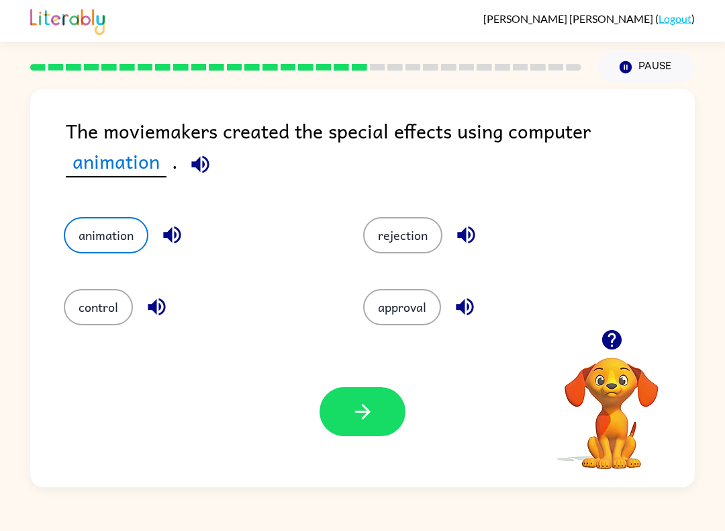
click at [363, 420] on icon "button" at bounding box center [363, 412] width 24 height 24
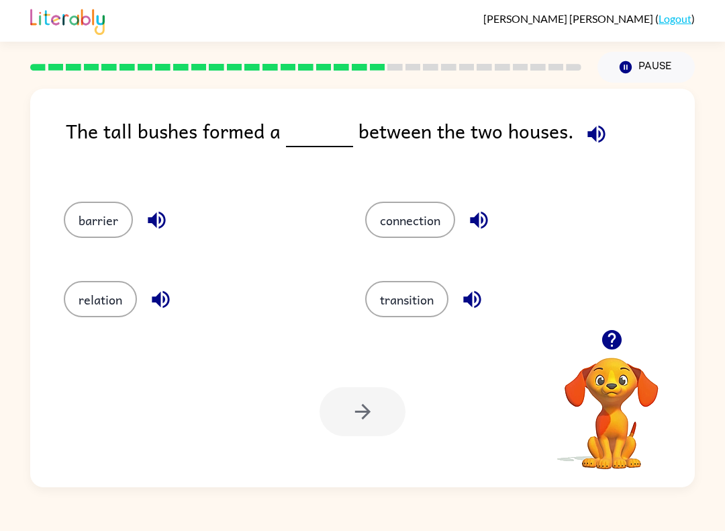
click at [77, 225] on button "barrier" at bounding box center [98, 220] width 69 height 36
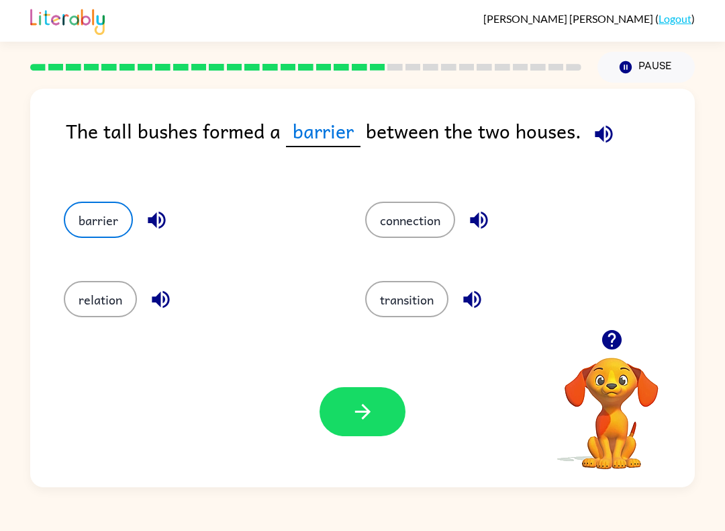
click at [371, 427] on button "button" at bounding box center [363, 411] width 86 height 49
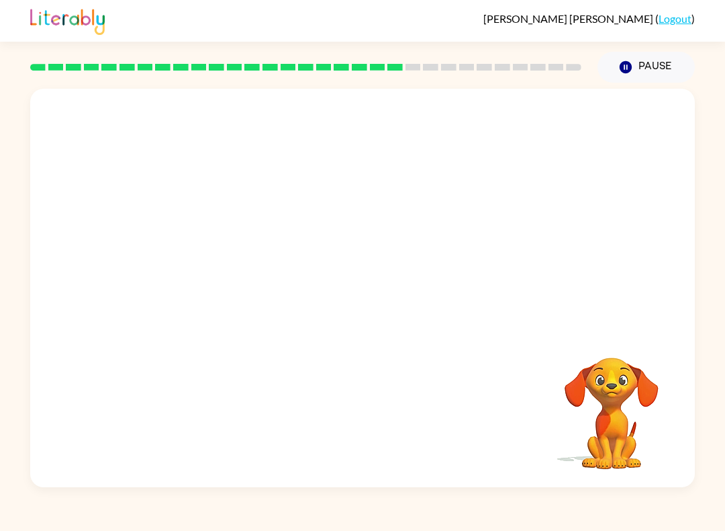
click at [203, 88] on div at bounding box center [306, 67] width 568 height 47
click at [202, 95] on video "Your browser must support playing .mp4 files to use Literably. Please try using…" at bounding box center [362, 209] width 665 height 240
click at [204, 101] on video "Your browser must support playing .mp4 files to use Literably. Please try using…" at bounding box center [362, 209] width 665 height 240
click at [346, 277] on div at bounding box center [363, 294] width 86 height 49
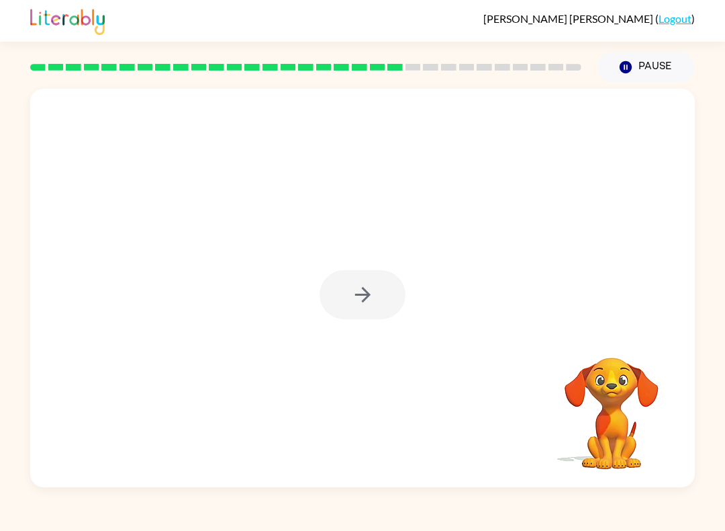
click at [364, 280] on div at bounding box center [363, 294] width 86 height 49
click at [371, 288] on div at bounding box center [363, 294] width 86 height 49
click at [366, 292] on div at bounding box center [363, 294] width 86 height 49
click at [399, 304] on button "button" at bounding box center [363, 294] width 86 height 49
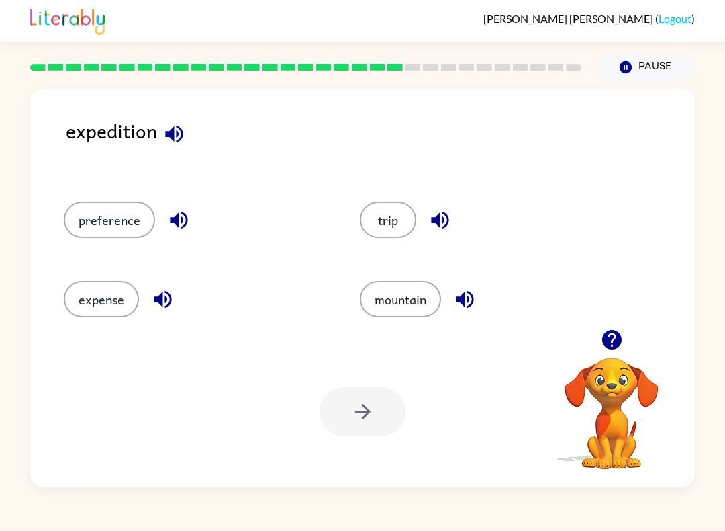
click at [117, 316] on button "expense" at bounding box center [101, 299] width 75 height 36
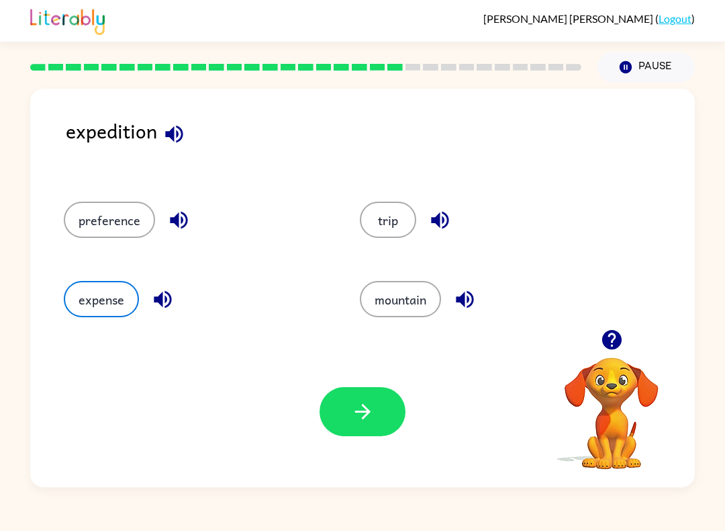
click at [356, 413] on icon "button" at bounding box center [363, 412] width 24 height 24
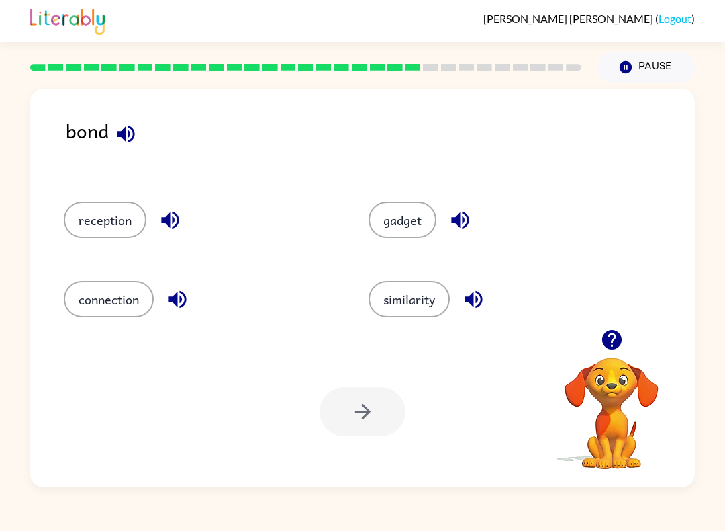
click at [404, 308] on button "similarity" at bounding box center [409, 299] width 81 height 36
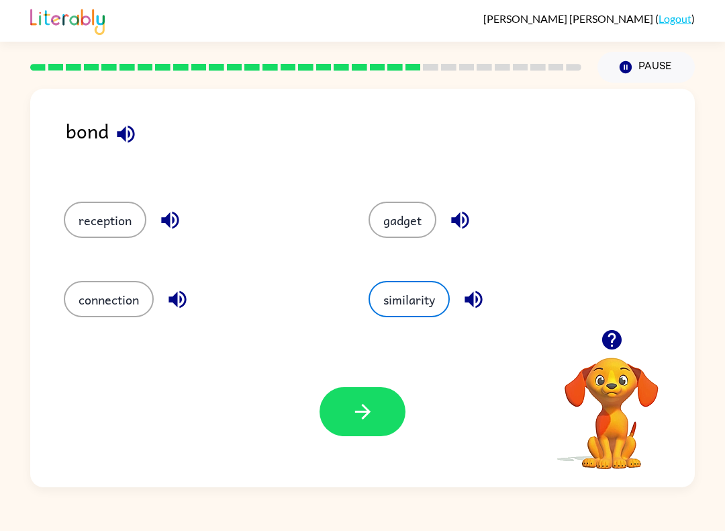
click at [351, 401] on icon "button" at bounding box center [363, 412] width 24 height 24
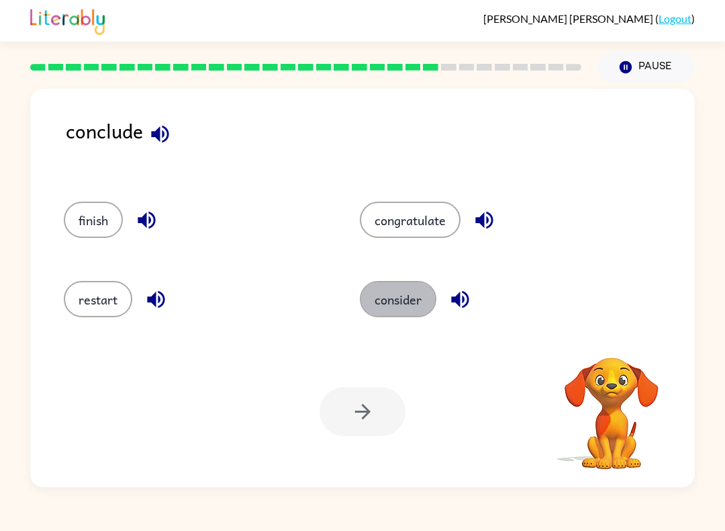
click at [436, 292] on button "consider" at bounding box center [398, 299] width 77 height 36
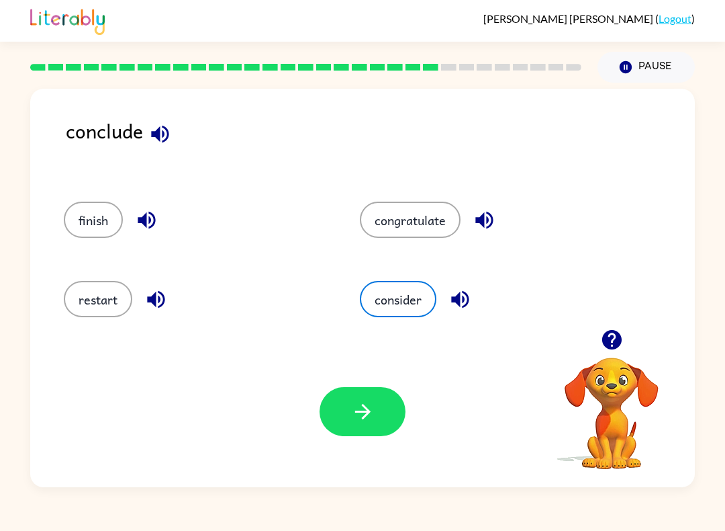
click at [128, 212] on div "finish" at bounding box center [196, 220] width 265 height 36
click at [87, 235] on button "finish" at bounding box center [93, 220] width 59 height 36
click at [378, 422] on button "button" at bounding box center [363, 411] width 86 height 49
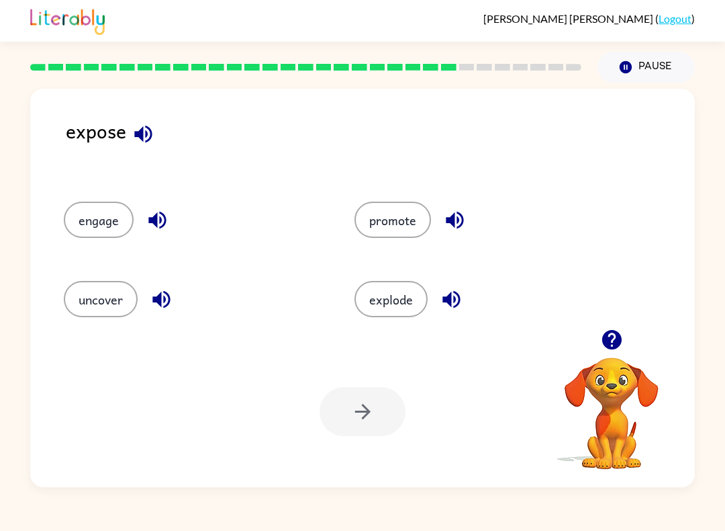
click at [98, 316] on button "uncover" at bounding box center [101, 299] width 74 height 36
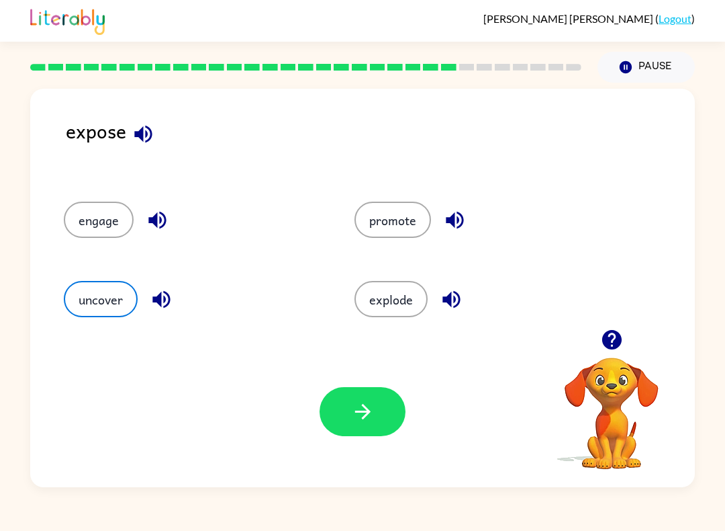
click at [351, 428] on button "button" at bounding box center [363, 411] width 86 height 49
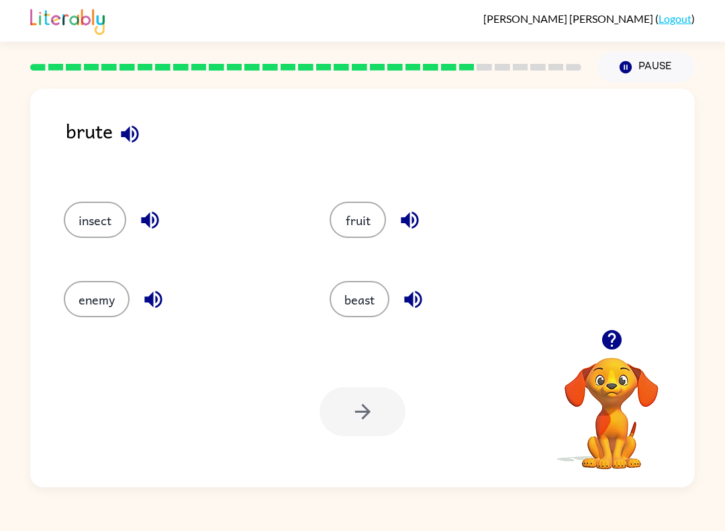
click at [374, 406] on div at bounding box center [363, 411] width 86 height 49
click at [338, 235] on button "fruit" at bounding box center [358, 220] width 56 height 36
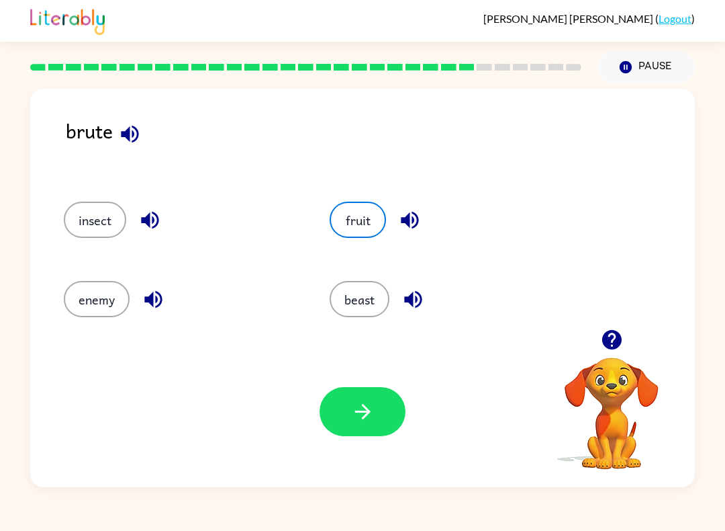
click at [330, 406] on button "button" at bounding box center [363, 411] width 86 height 49
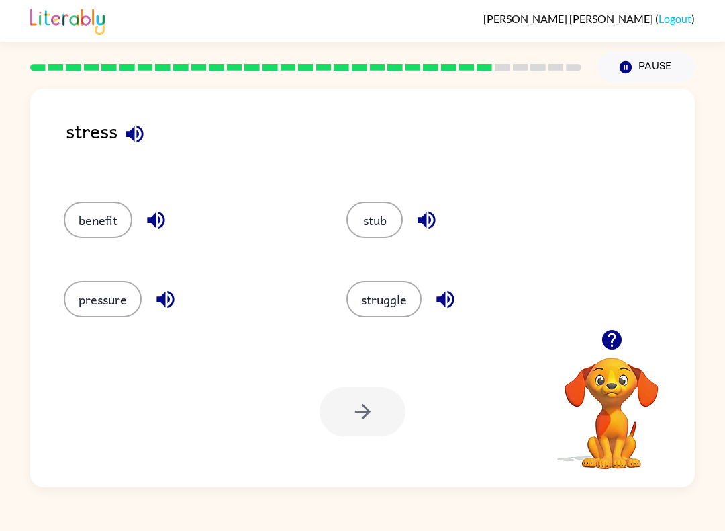
click at [105, 293] on button "pressure" at bounding box center [103, 299] width 78 height 36
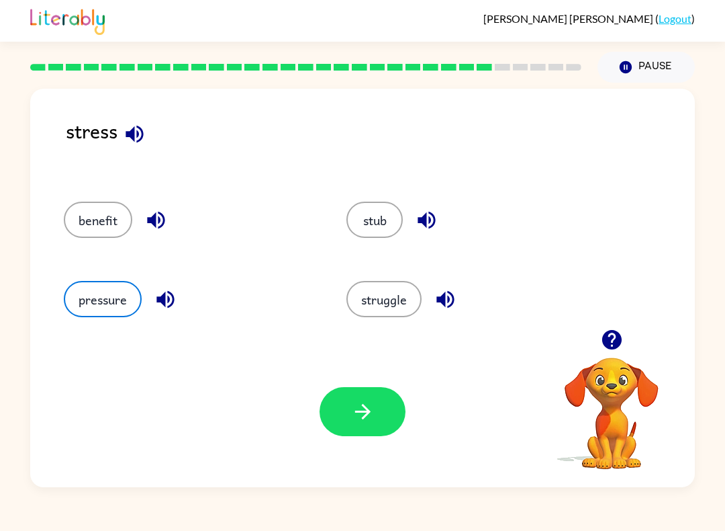
click at [337, 408] on button "button" at bounding box center [363, 411] width 86 height 49
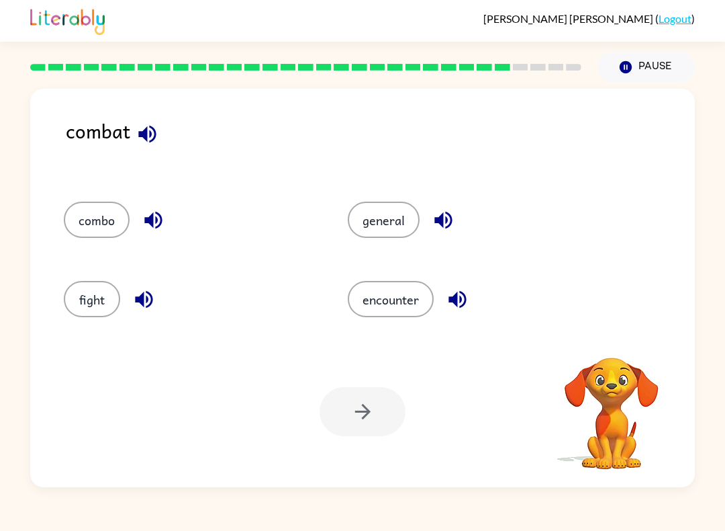
click at [89, 298] on button "fight" at bounding box center [92, 299] width 56 height 36
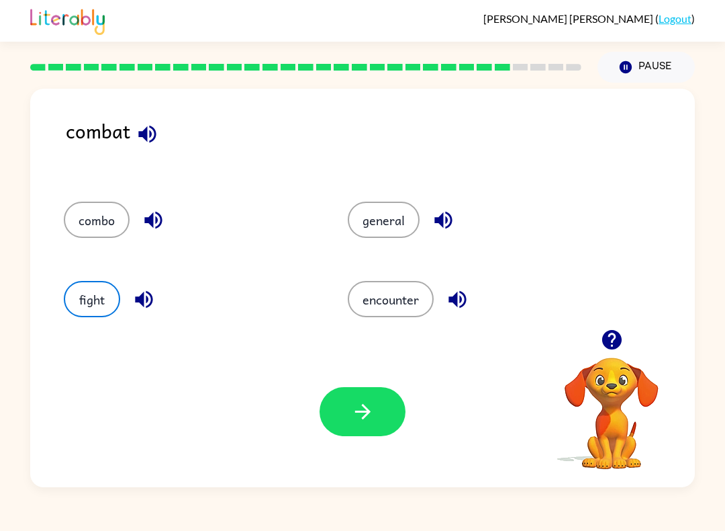
click at [358, 410] on icon "button" at bounding box center [363, 412] width 24 height 24
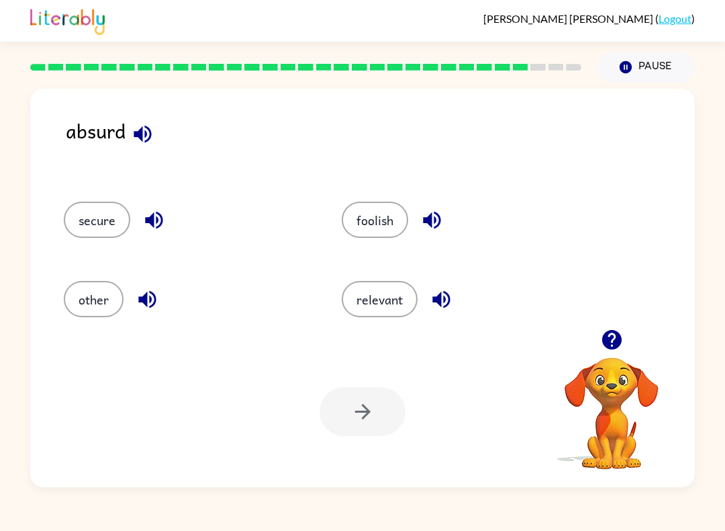
click at [359, 202] on button "foolish" at bounding box center [375, 220] width 66 height 36
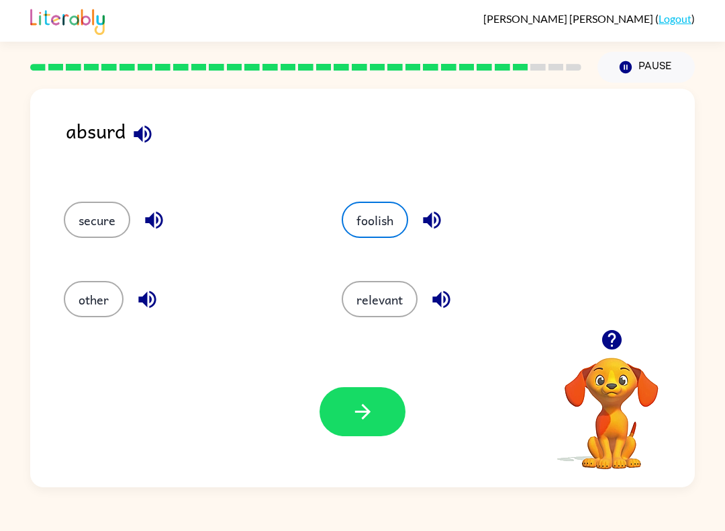
click at [367, 430] on button "button" at bounding box center [363, 411] width 86 height 49
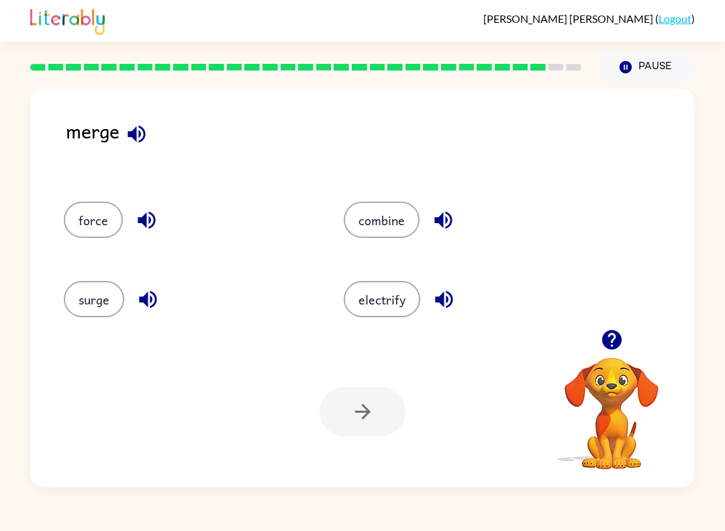
click at [371, 215] on button "combine" at bounding box center [382, 220] width 76 height 36
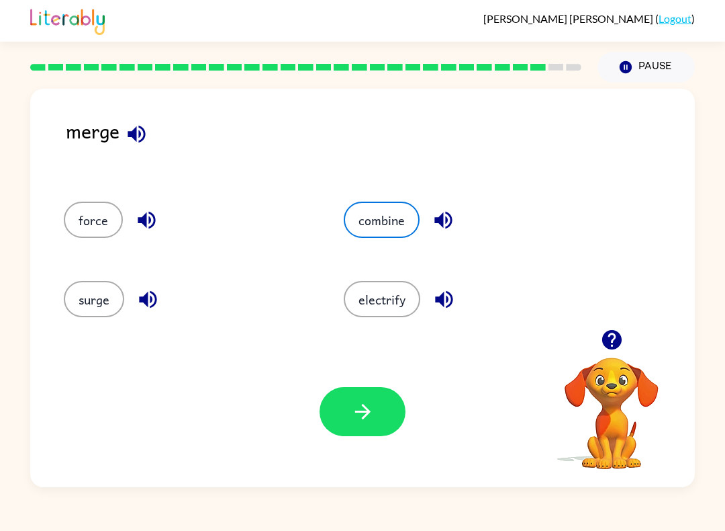
click at [339, 410] on button "button" at bounding box center [363, 411] width 86 height 49
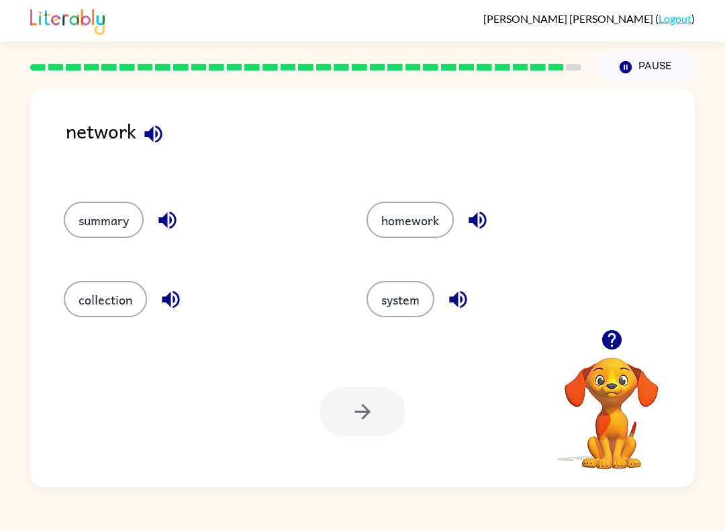
click at [381, 296] on button "system" at bounding box center [401, 299] width 68 height 36
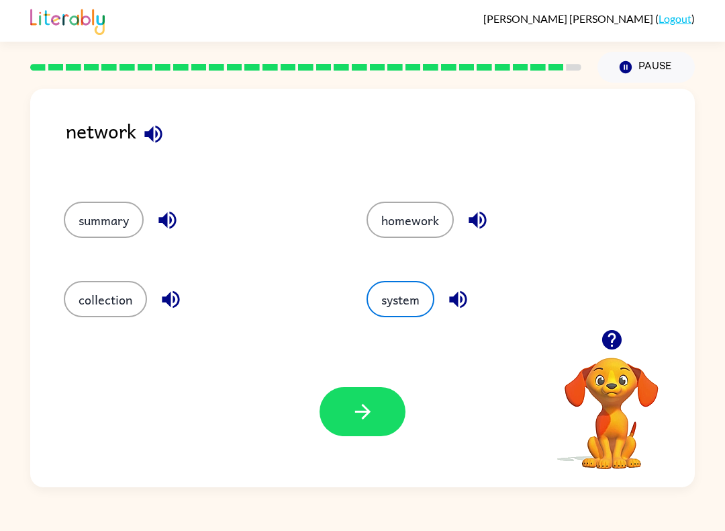
click at [375, 410] on button "button" at bounding box center [363, 411] width 86 height 49
